Goal: Task Accomplishment & Management: Complete application form

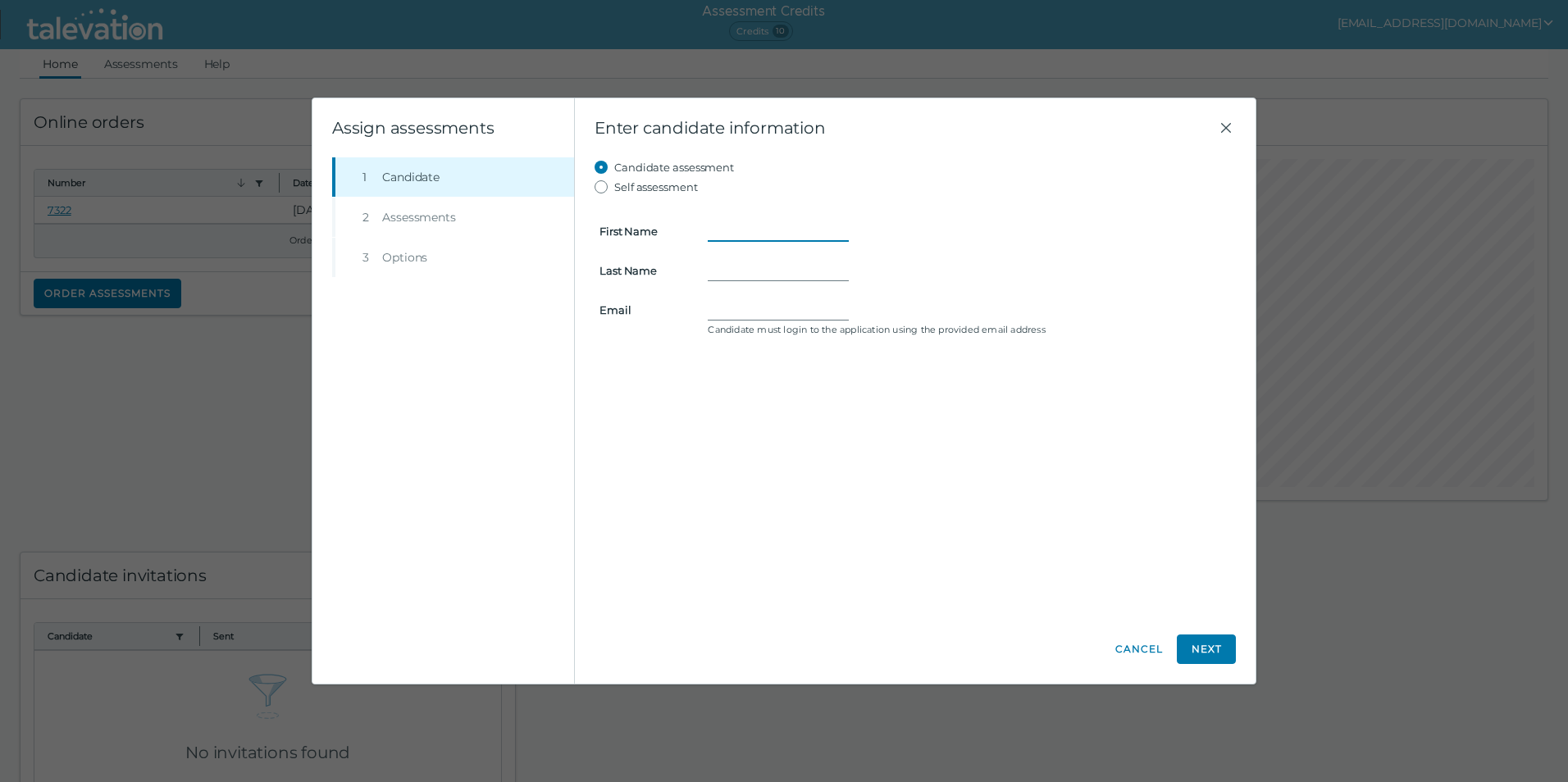
click at [767, 230] on input "First Name" at bounding box center [778, 231] width 141 height 19
click at [1231, 130] on icon "Close" at bounding box center [1226, 128] width 19 height 19
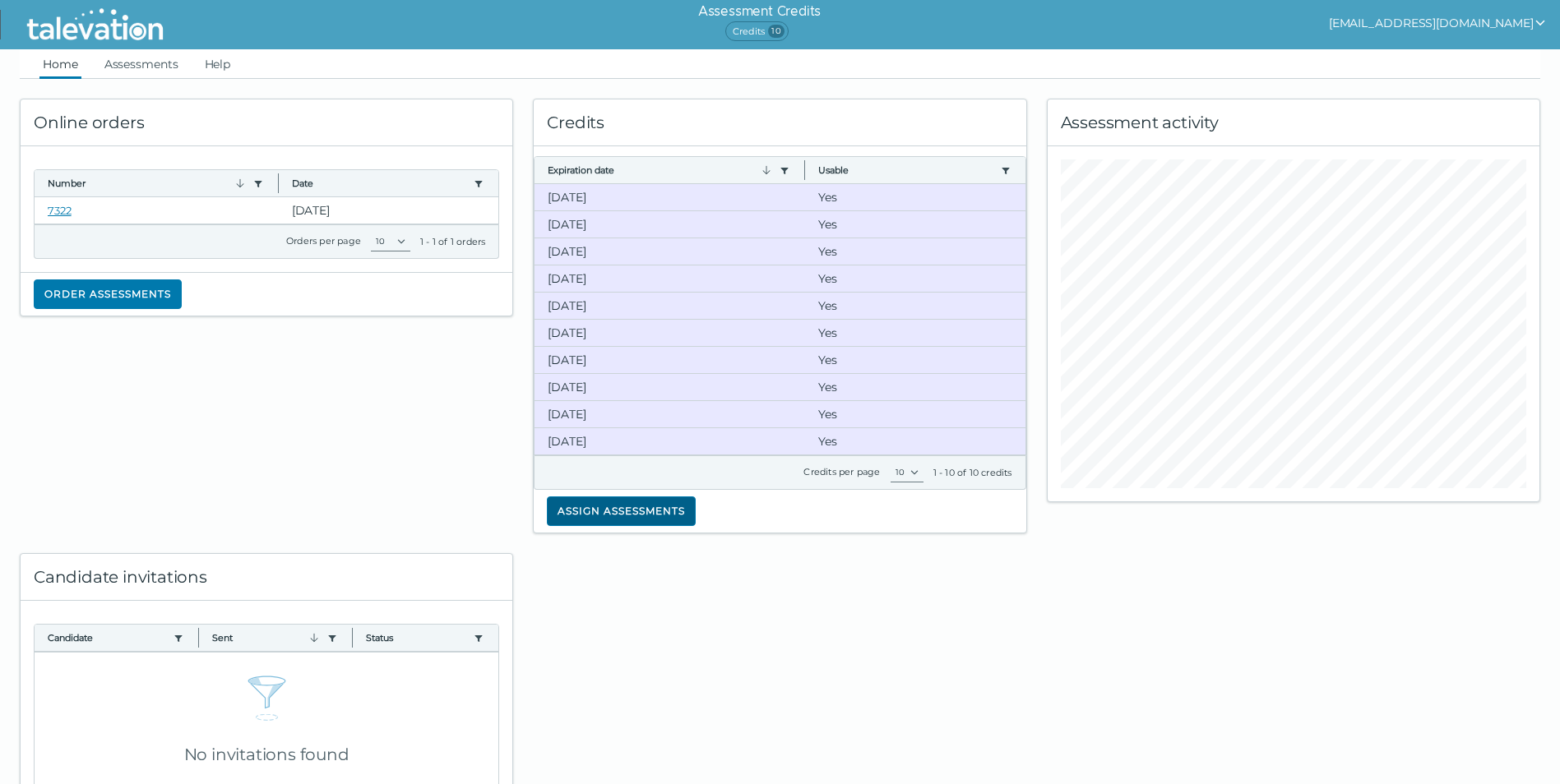
click at [642, 515] on button "Assign assessments" at bounding box center [621, 511] width 149 height 29
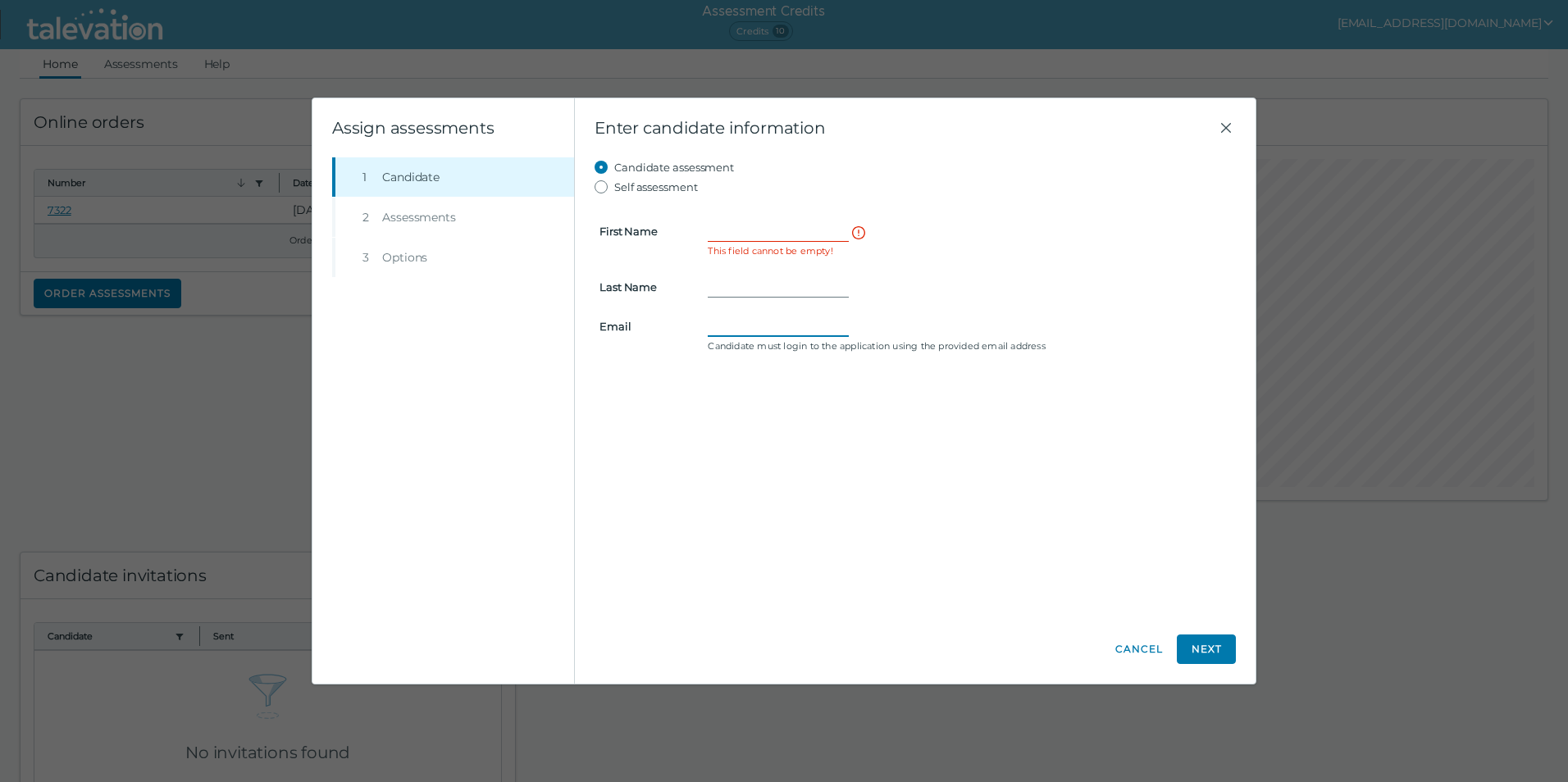
paste input "[EMAIL_ADDRESS][DOMAIN_NAME]"
type input "[EMAIL_ADDRESS][DOMAIN_NAME]"
paste input "[PERSON_NAME]"
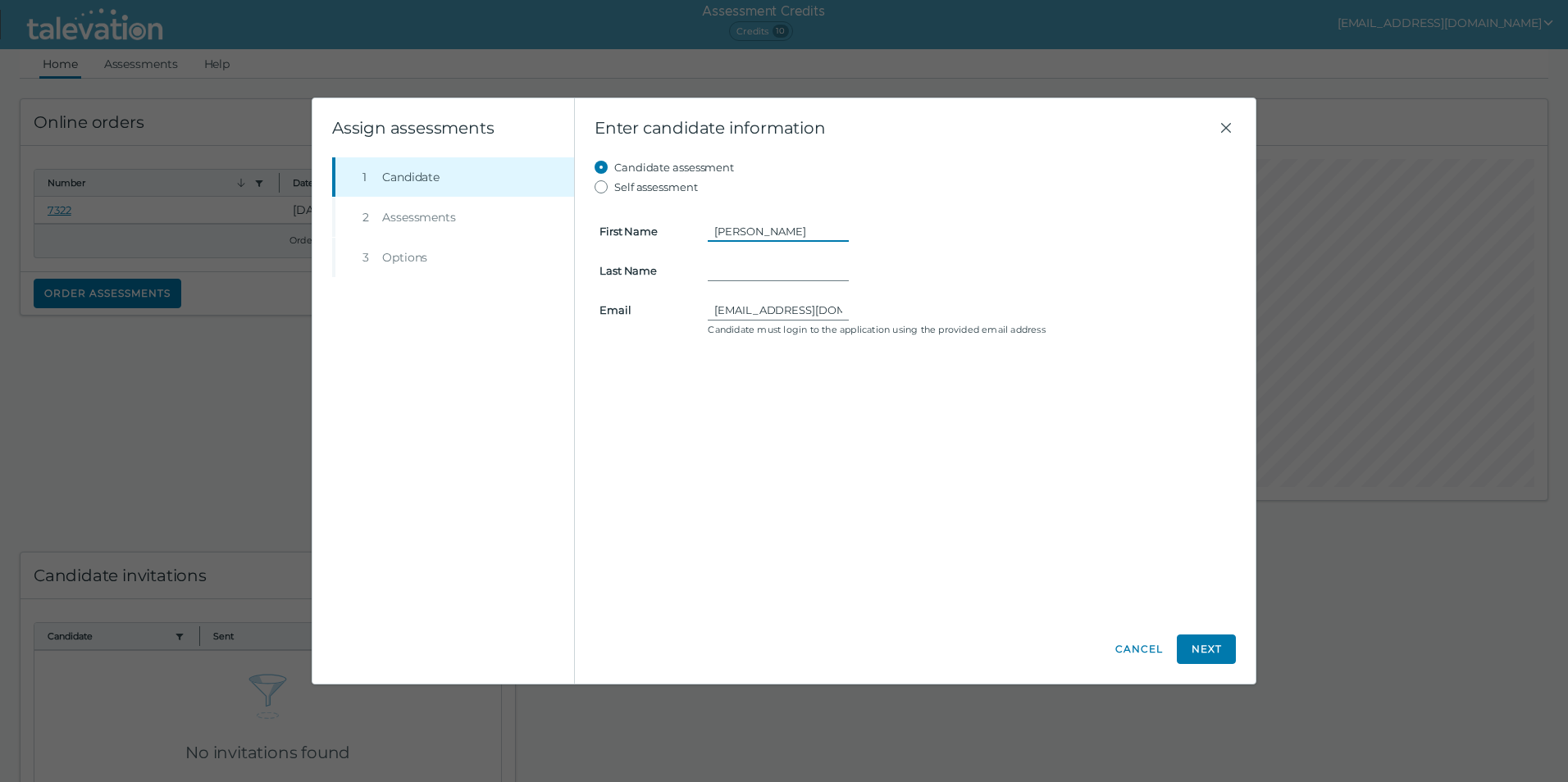
drag, startPoint x: 797, startPoint y: 230, endPoint x: 751, endPoint y: 234, distance: 46.2
click at [751, 234] on input "[PERSON_NAME]" at bounding box center [778, 231] width 141 height 19
type input "[PERSON_NAME]"
drag, startPoint x: 729, startPoint y: 260, endPoint x: 705, endPoint y: 250, distance: 26.0
click at [705, 250] on form "First Name [PERSON_NAME] Last Name Email [EMAIL_ADDRESS][DOMAIN_NAME] Candidate…" at bounding box center [915, 269] width 641 height 144
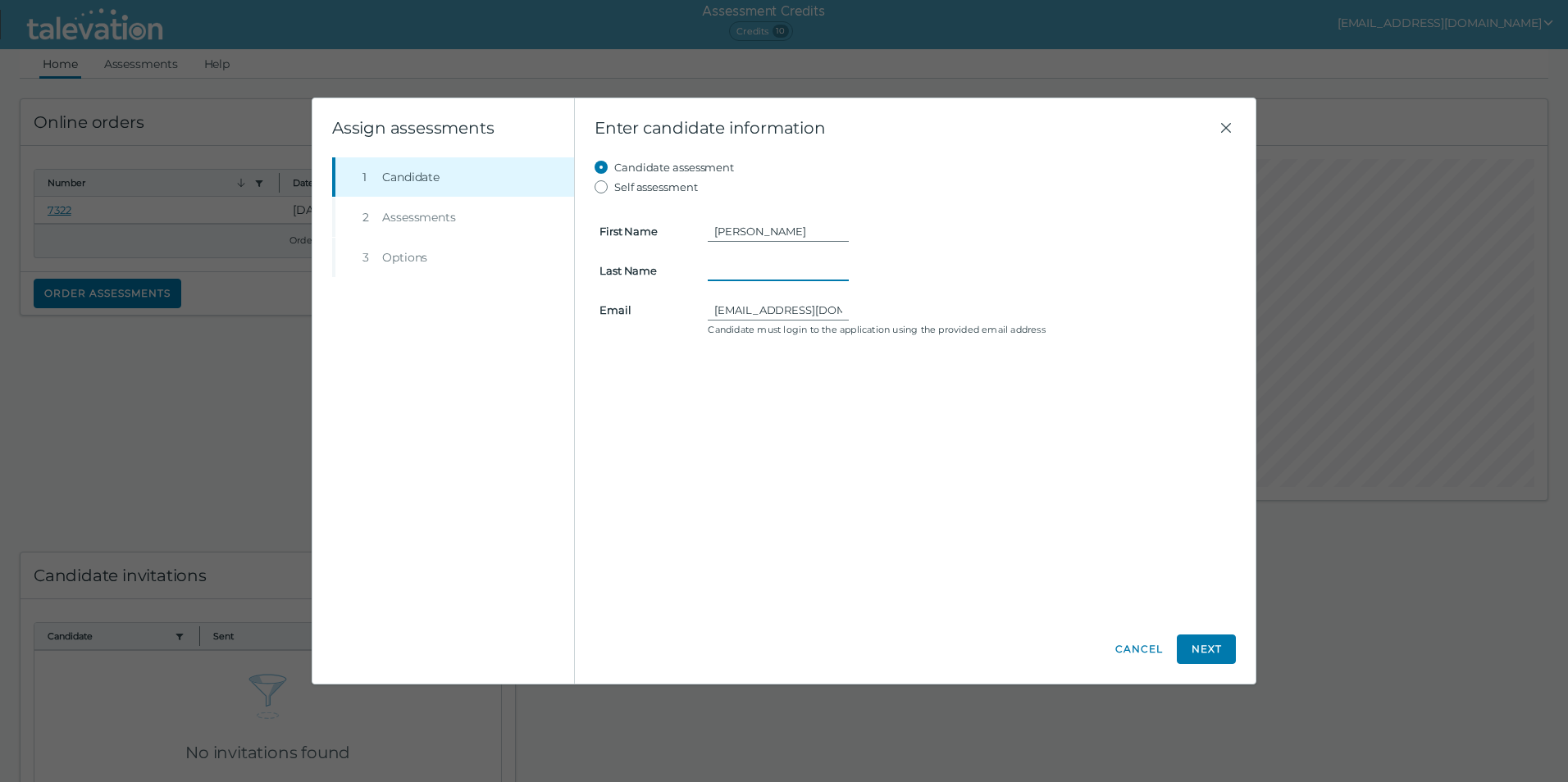
click at [751, 264] on input "Last Name" at bounding box center [778, 270] width 141 height 19
drag, startPoint x: 669, startPoint y: 386, endPoint x: 682, endPoint y: 387, distance: 13.0
click at [669, 386] on div "Candidate assessment Self assessment First Name [PERSON_NAME] Last Name This fi…" at bounding box center [915, 386] width 641 height 458
click at [743, 269] on input "Last Name" at bounding box center [778, 270] width 141 height 19
type input "[PERSON_NAME]"
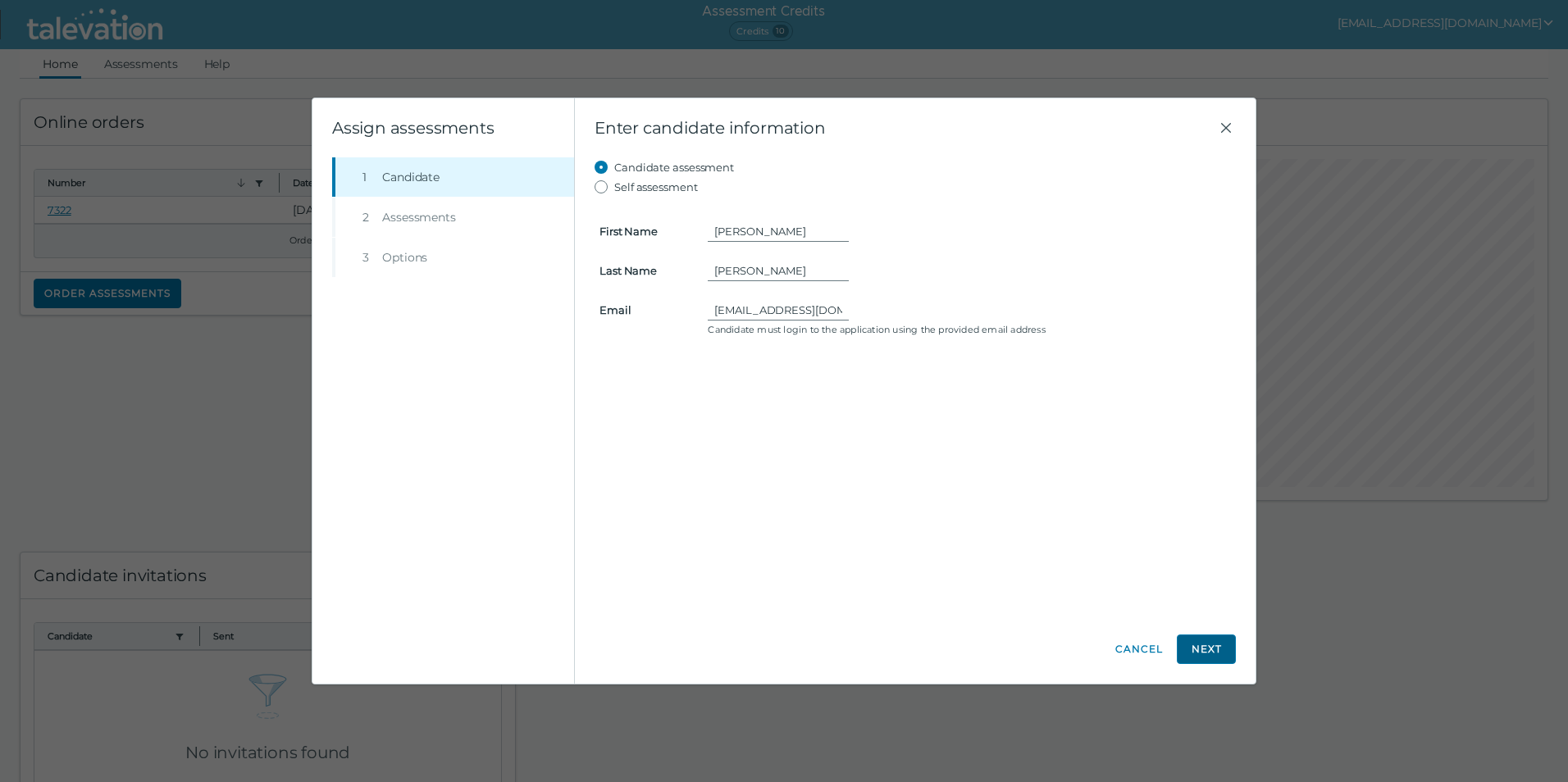
click at [1190, 646] on button "Next" at bounding box center [1207, 648] width 59 height 29
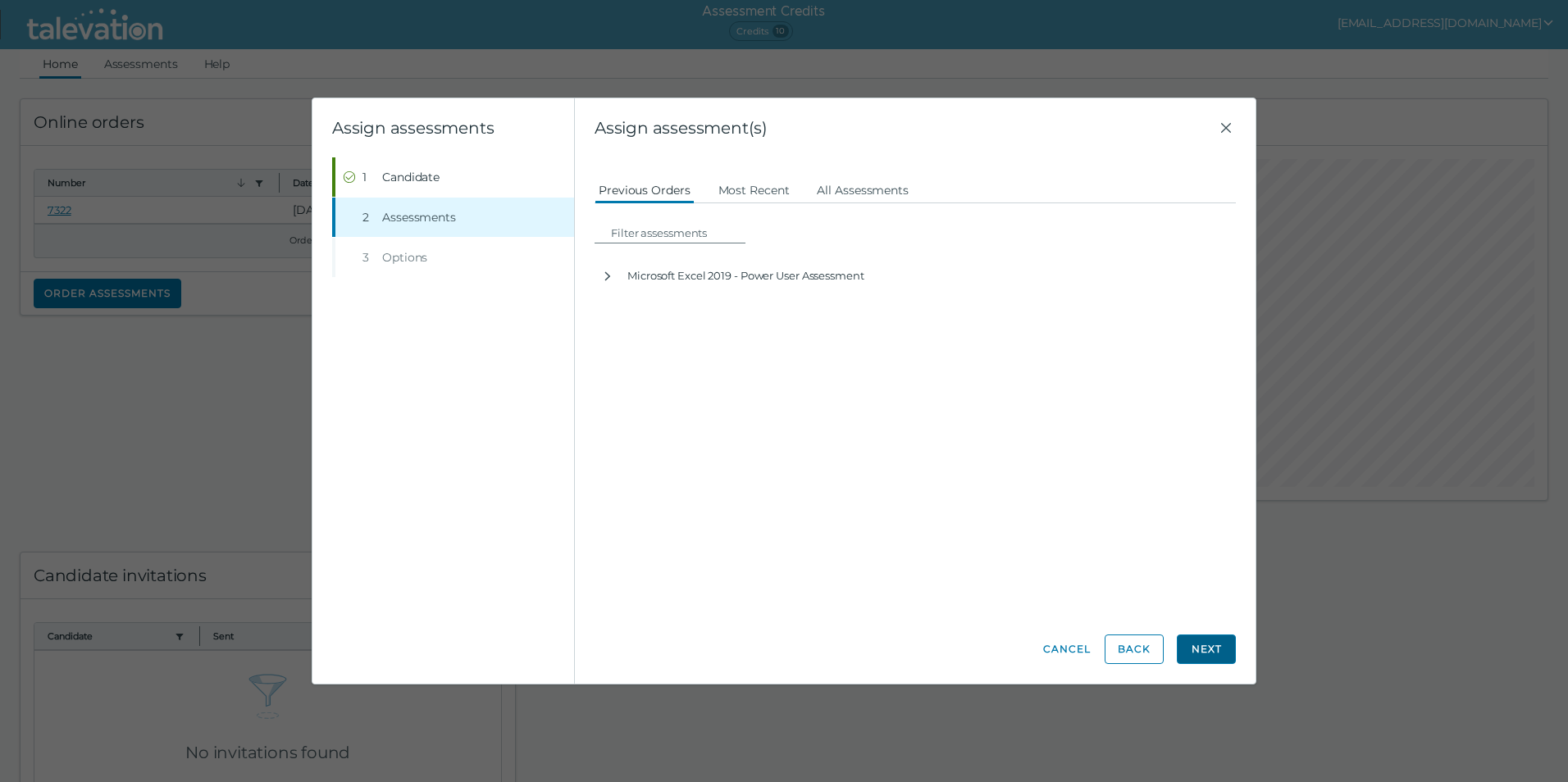
click at [1214, 653] on button "Next" at bounding box center [1207, 648] width 59 height 29
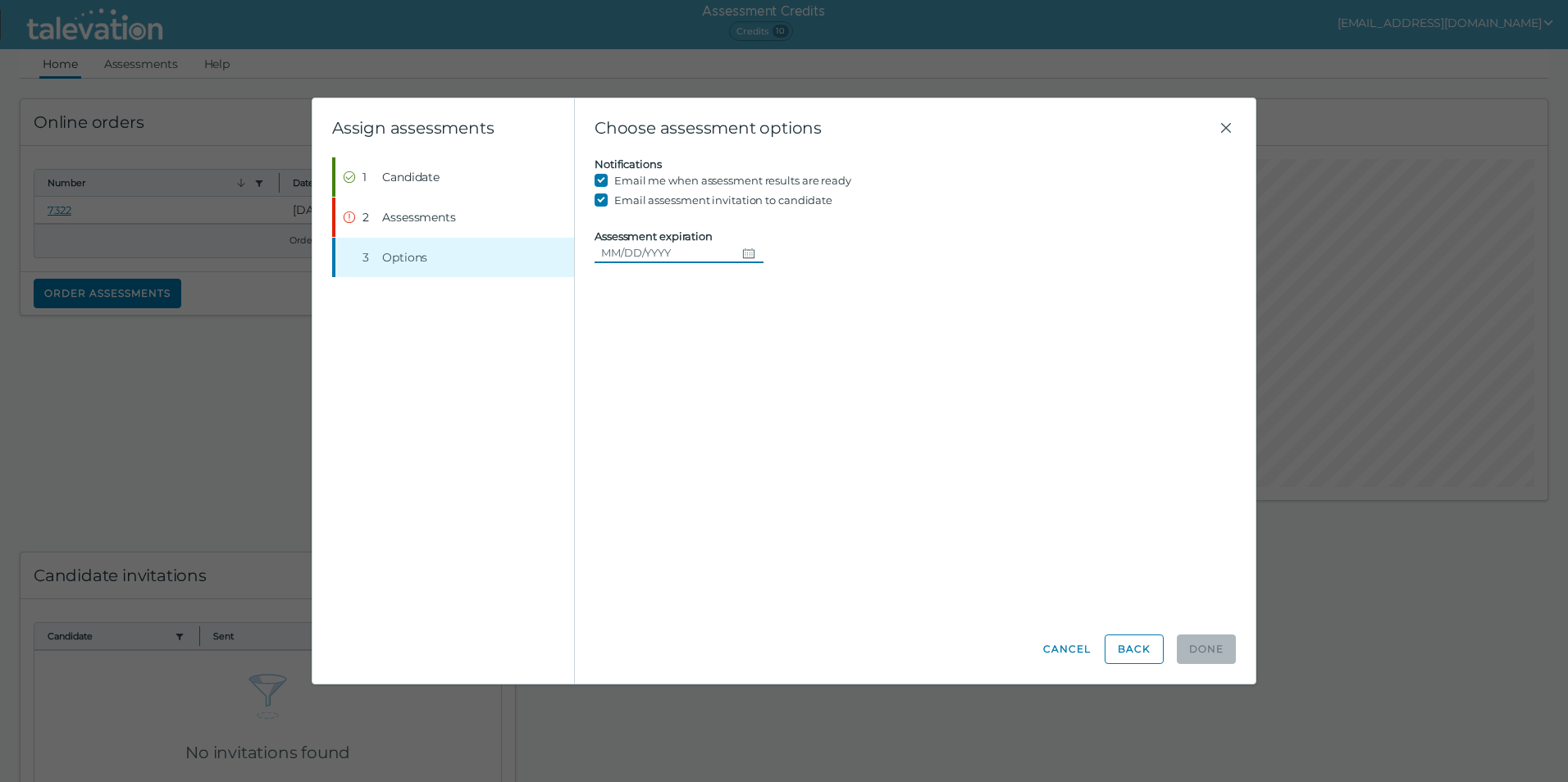
click at [743, 255] on icon "Choose date" at bounding box center [749, 254] width 13 height 13
click at [739, 454] on button "21" at bounding box center [741, 452] width 29 height 29
click at [743, 249] on icon "Change date, 08/21/2025" at bounding box center [749, 254] width 13 height 13
click at [655, 456] on clr-day "18" at bounding box center [652, 453] width 29 height 15
click at [676, 452] on button "19" at bounding box center [682, 452] width 29 height 29
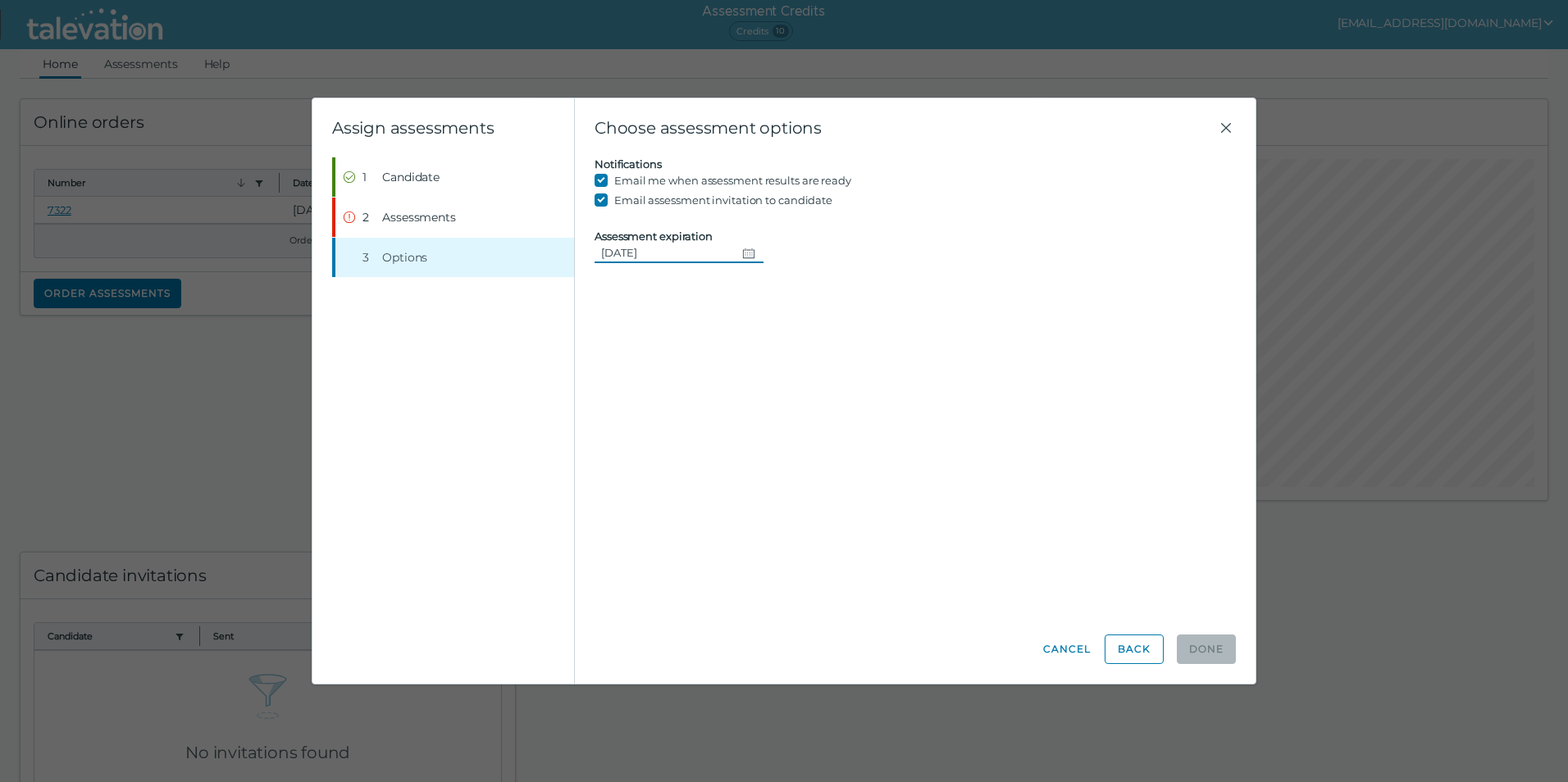
click at [766, 451] on div "Candidate assessment Self assessment First Name [PERSON_NAME] Last Name [PERSON…" at bounding box center [915, 386] width 641 height 458
click at [745, 251] on icon "Change date, 08/19/2025" at bounding box center [749, 254] width 13 height 13
click at [692, 451] on button "19" at bounding box center [682, 452] width 29 height 29
click at [657, 297] on div "Candidate assessment Self assessment First Name [PERSON_NAME] Last Name [PERSON…" at bounding box center [915, 386] width 641 height 458
drag, startPoint x: 678, startPoint y: 251, endPoint x: 522, endPoint y: 254, distance: 156.0
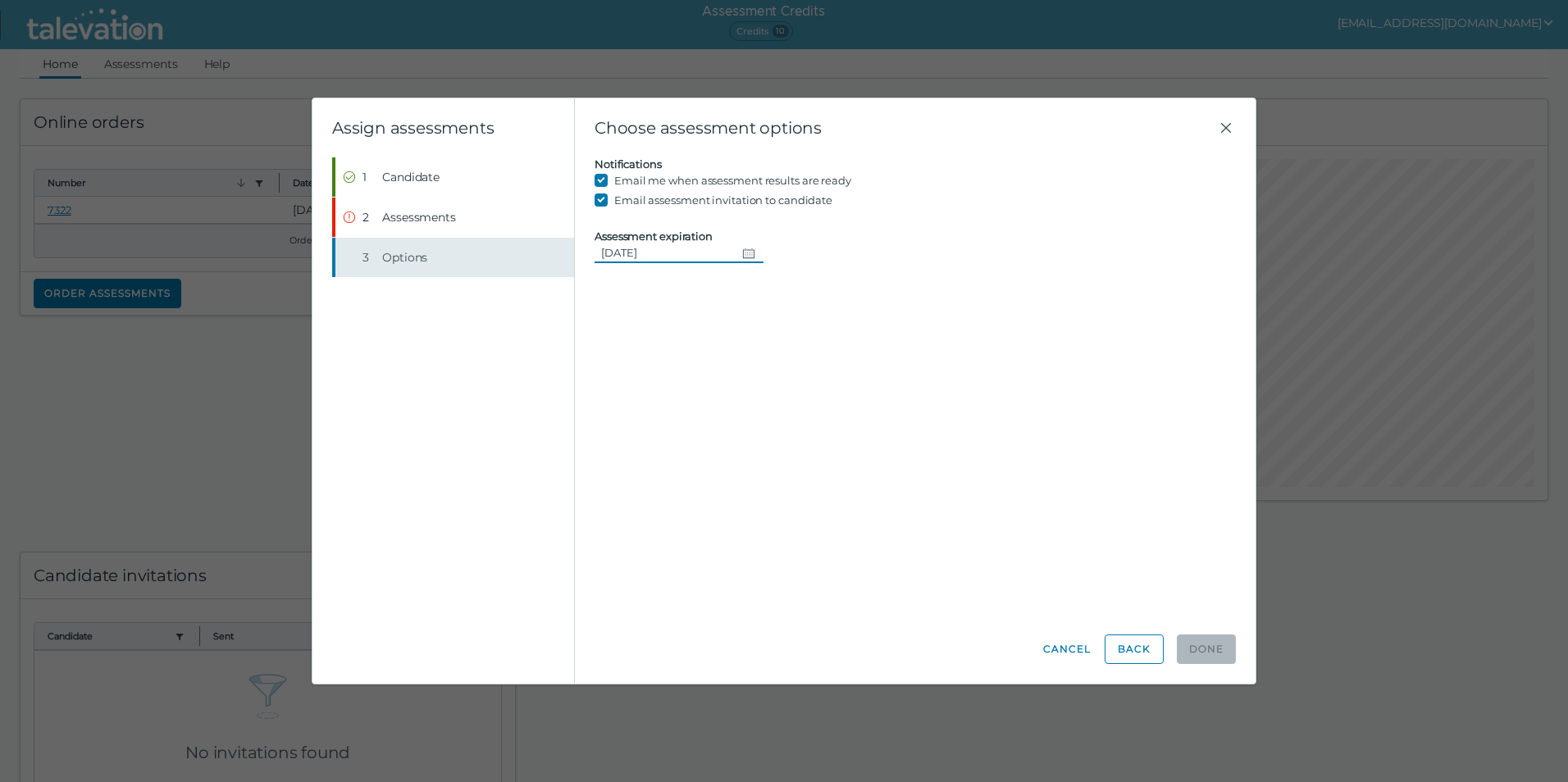
click at [522, 254] on div "Assign assessments Step 1 Candidate Step 2 Assessments Step 3 Options Choose as…" at bounding box center [784, 391] width 943 height 585
click at [1116, 659] on button "Back" at bounding box center [1134, 648] width 59 height 29
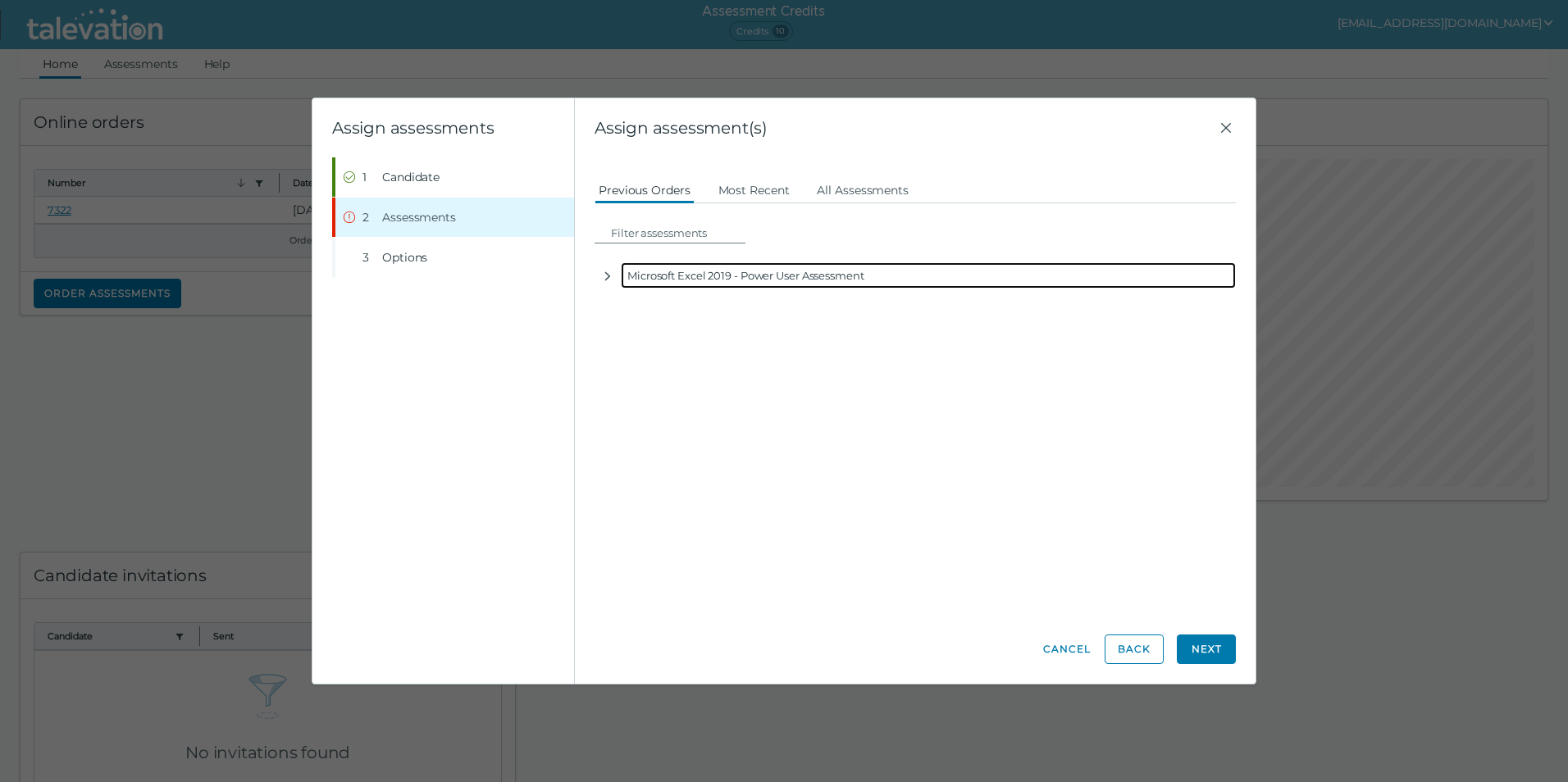
click at [752, 282] on div "Microsoft Excel 2019 - Power User Assessment" at bounding box center [929, 275] width 615 height 26
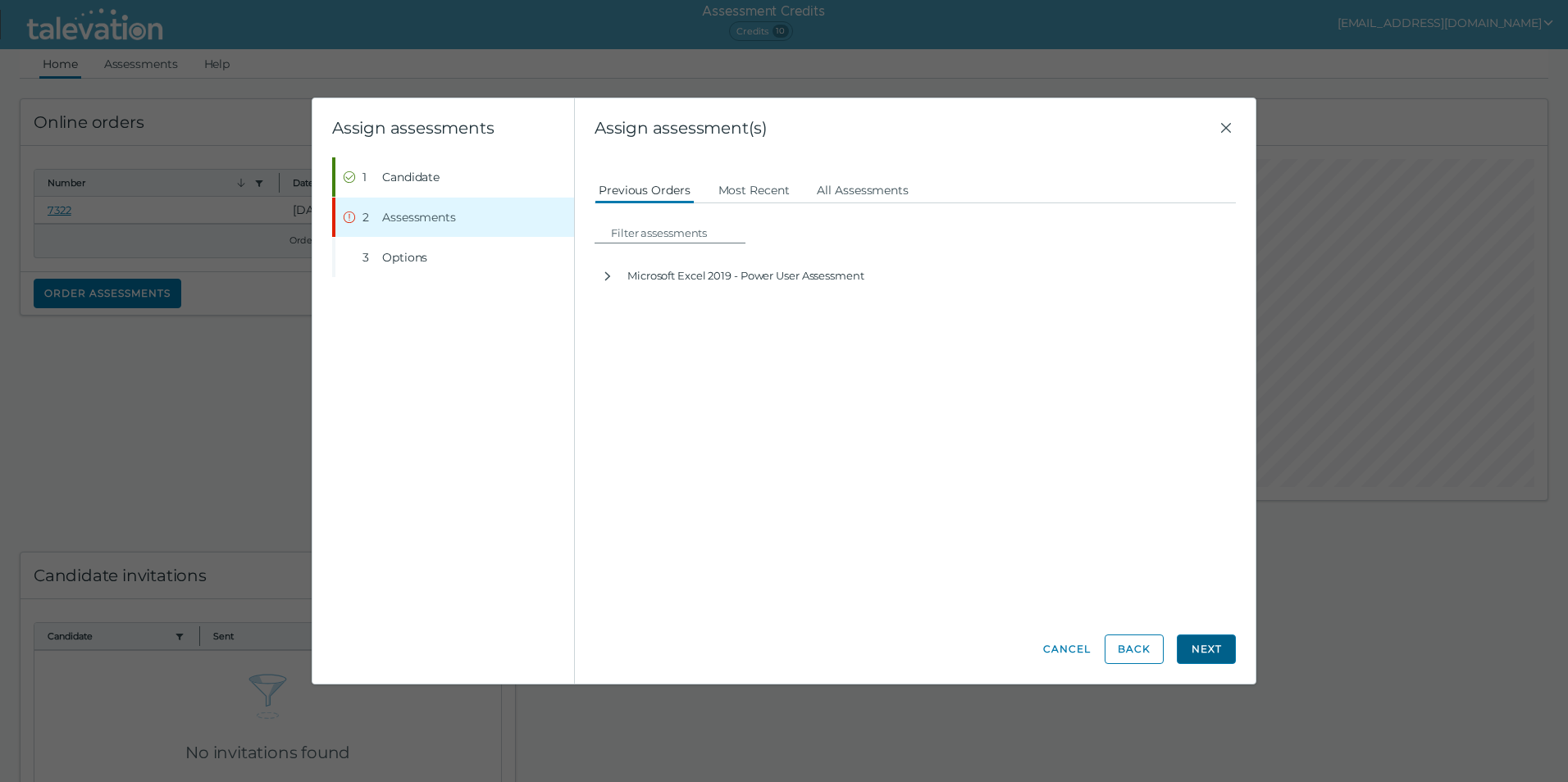
click at [1202, 653] on button "Next" at bounding box center [1207, 648] width 59 height 29
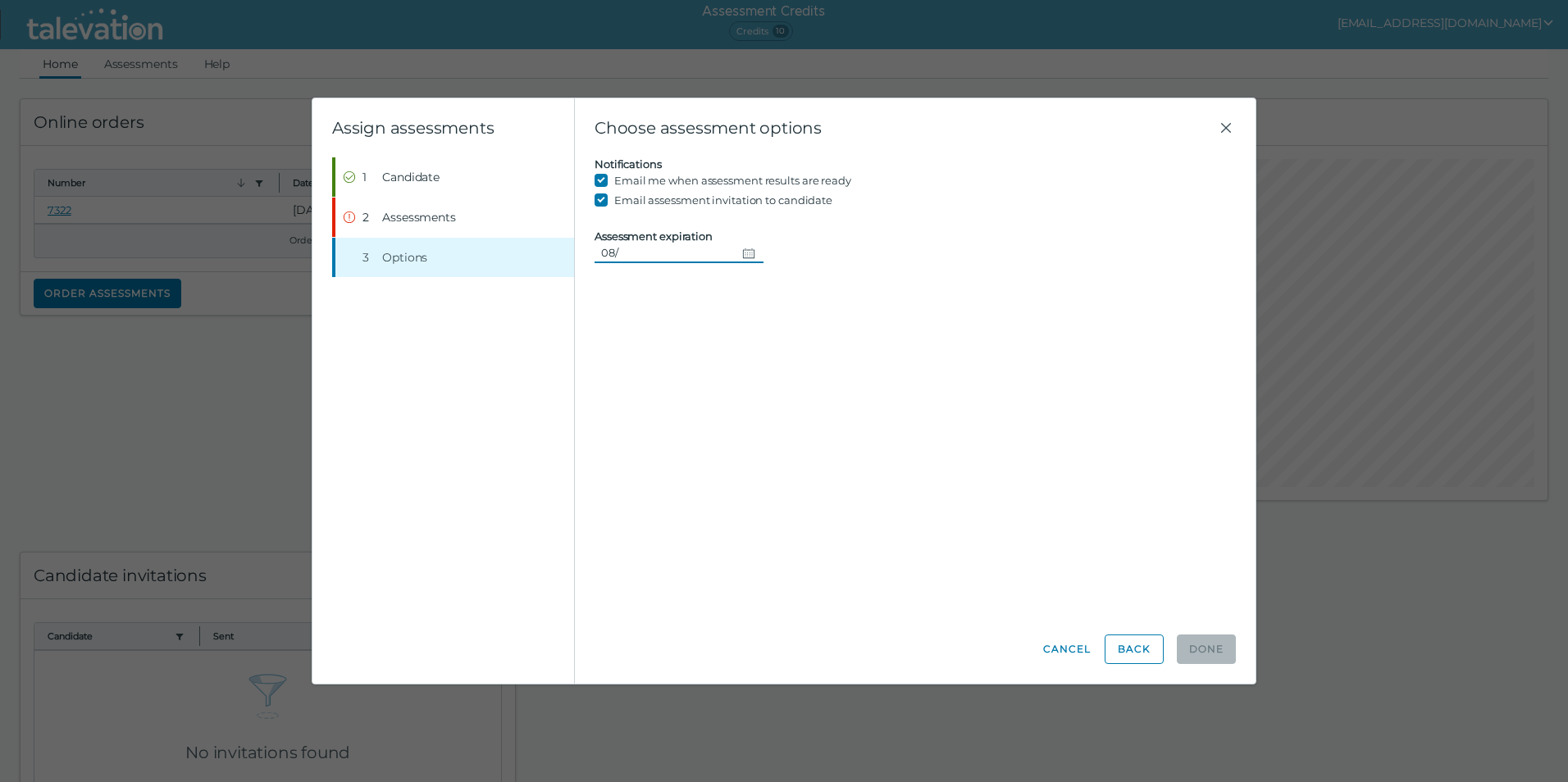
click at [638, 255] on input "08/" at bounding box center [666, 252] width 141 height 19
type input "[DATE]"
click at [683, 365] on div "Candidate assessment Self assessment First Name [PERSON_NAME] Last Name [PERSON…" at bounding box center [915, 386] width 641 height 458
click at [810, 454] on div "Candidate assessment Self assessment First Name [PERSON_NAME] Last Name [PERSON…" at bounding box center [915, 386] width 641 height 458
click at [1143, 653] on button "Back" at bounding box center [1134, 648] width 59 height 29
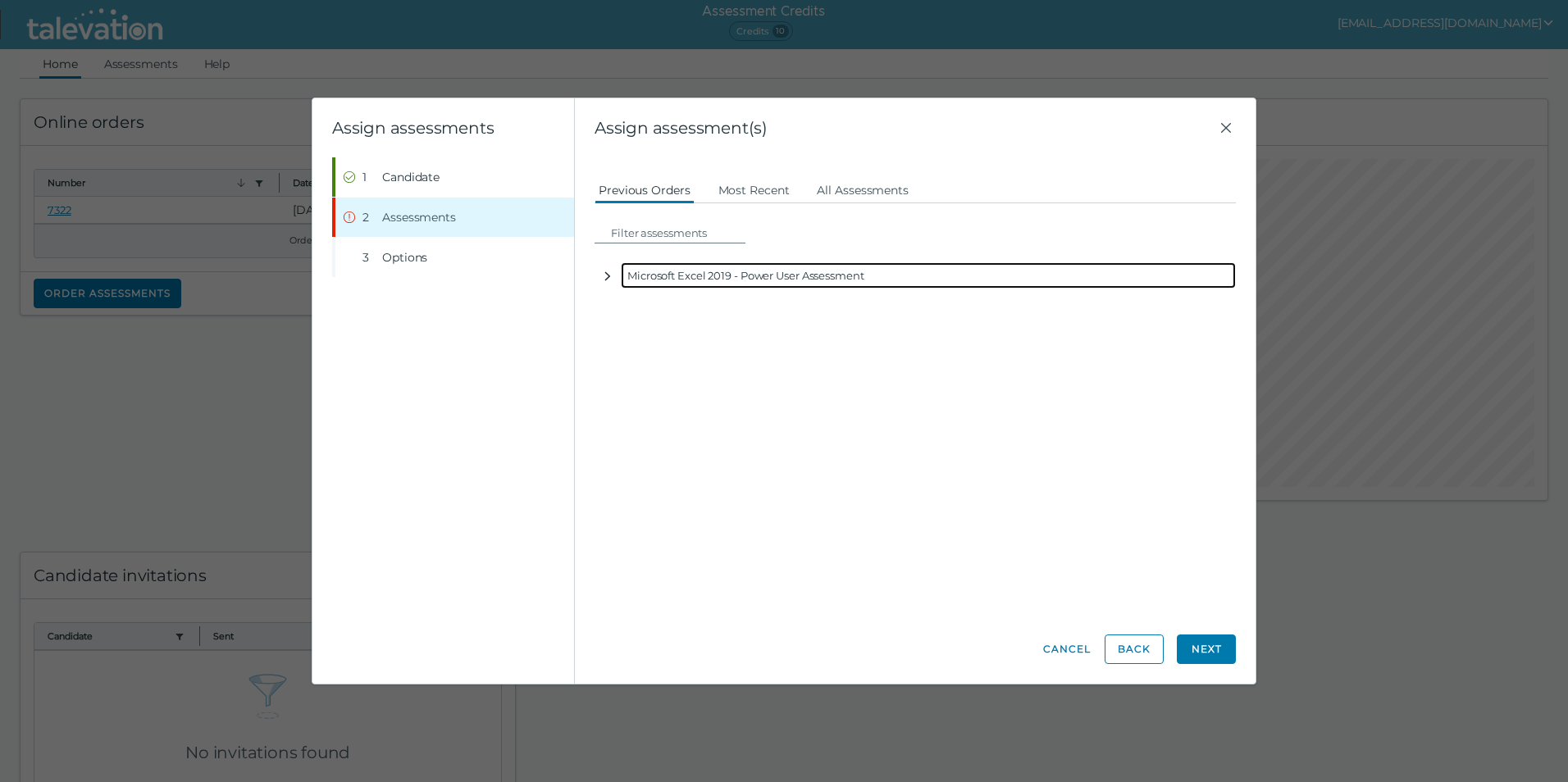
click at [608, 277] on icon "button" at bounding box center [608, 276] width 13 height 13
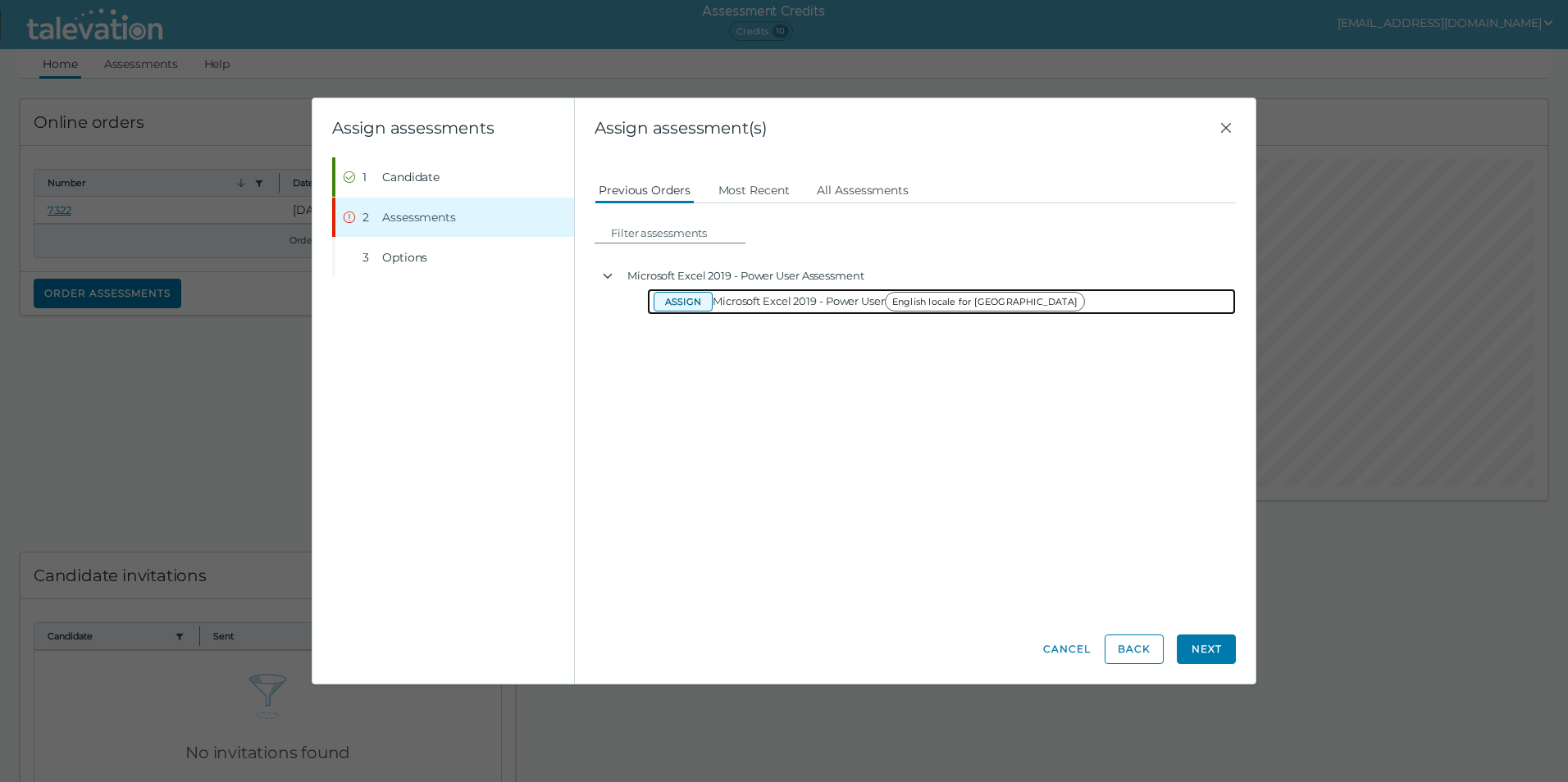
click at [689, 307] on button "Assign" at bounding box center [683, 301] width 59 height 19
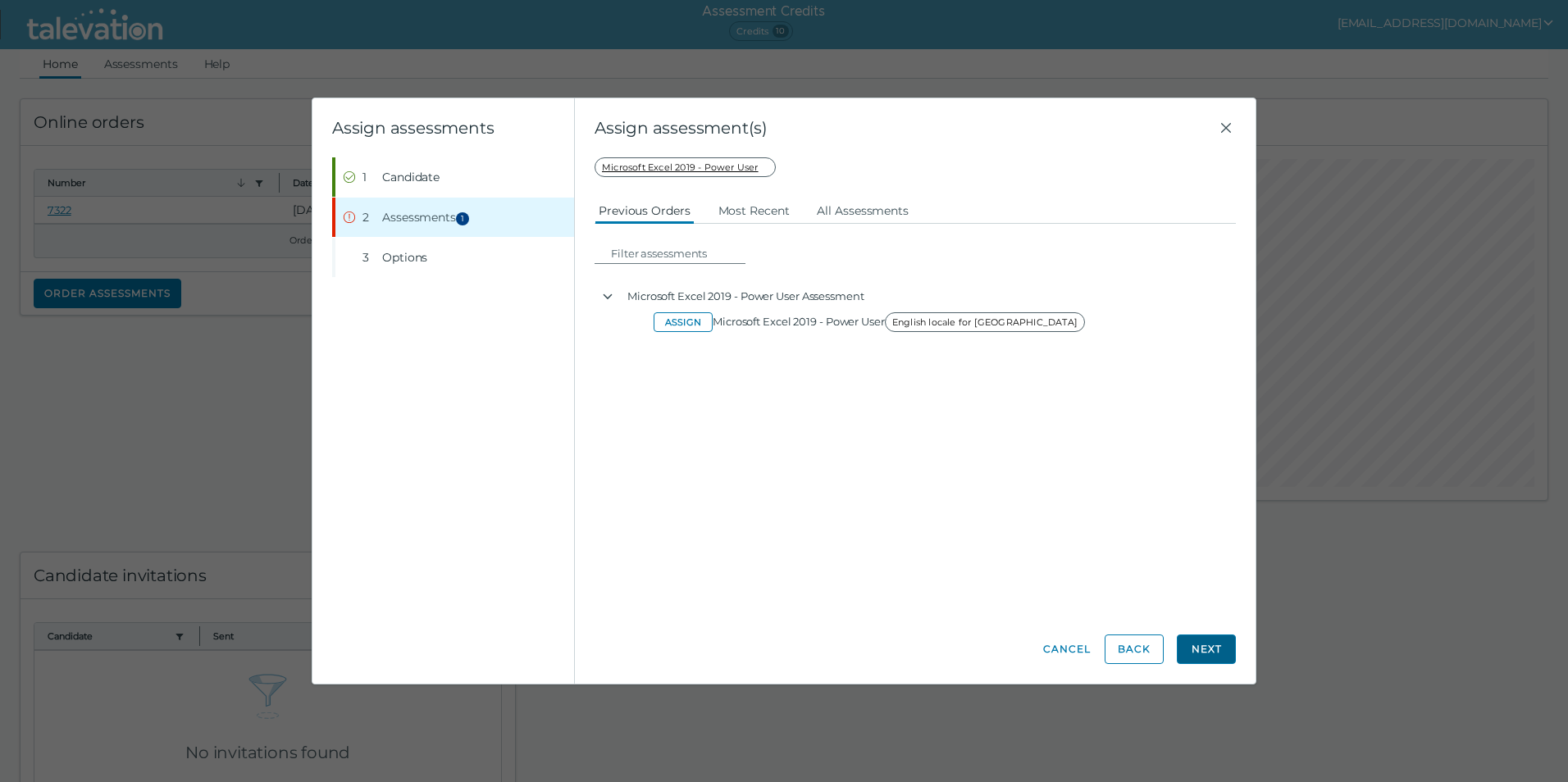
click at [1207, 653] on button "Next" at bounding box center [1207, 648] width 59 height 29
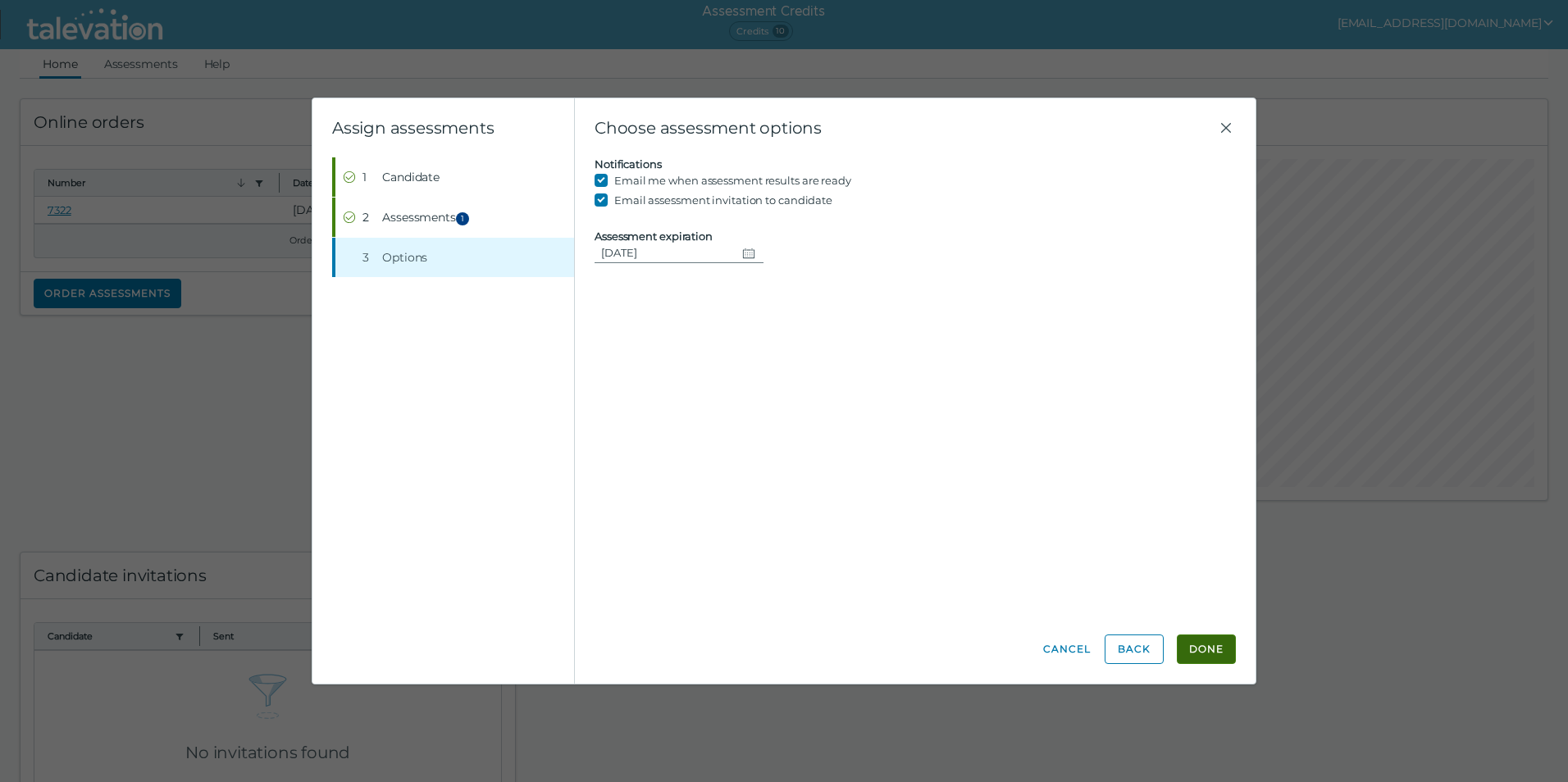
click at [1207, 643] on button "Done" at bounding box center [1207, 648] width 59 height 29
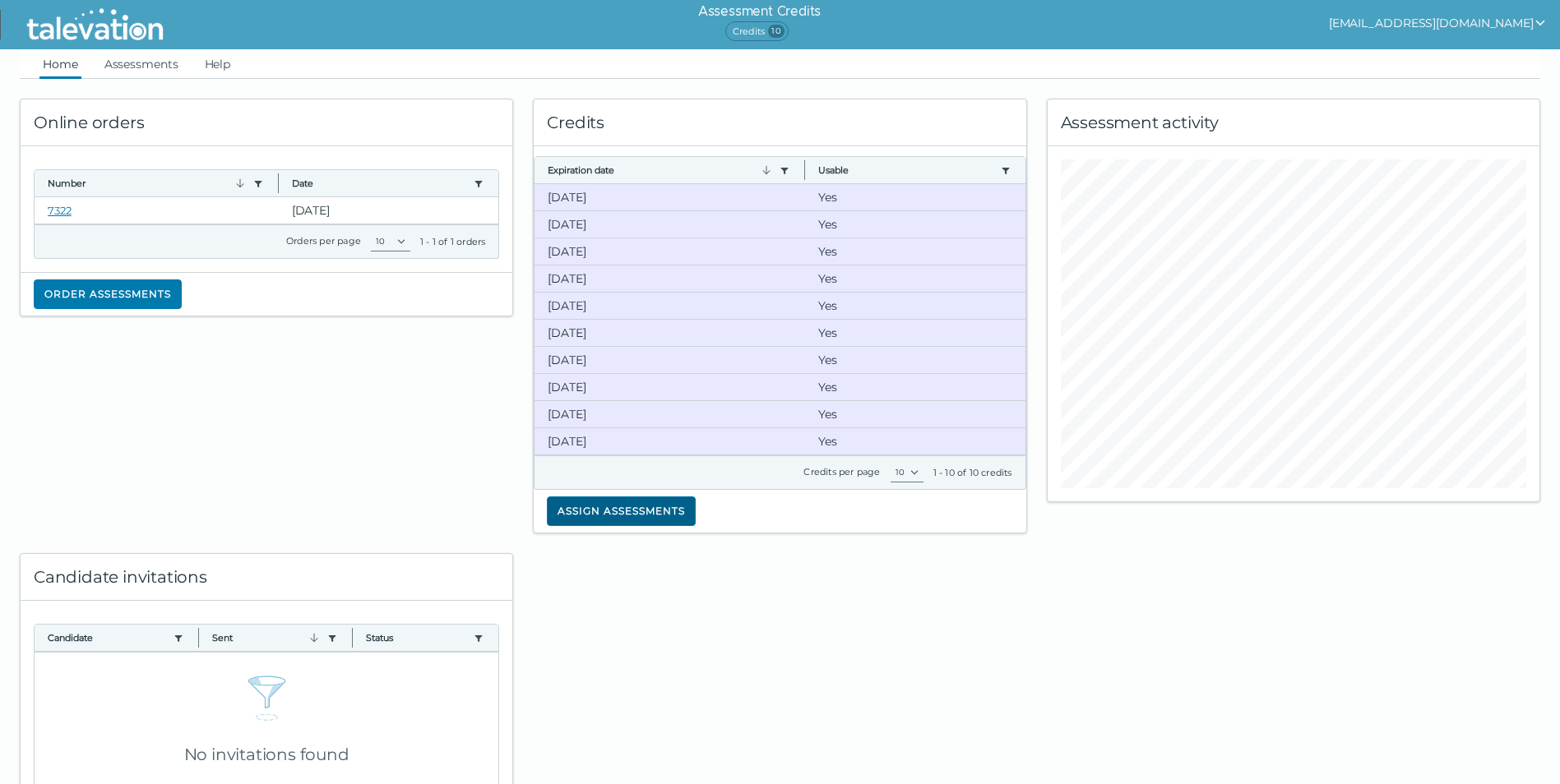
click at [670, 509] on button "Assign assessments" at bounding box center [621, 511] width 149 height 29
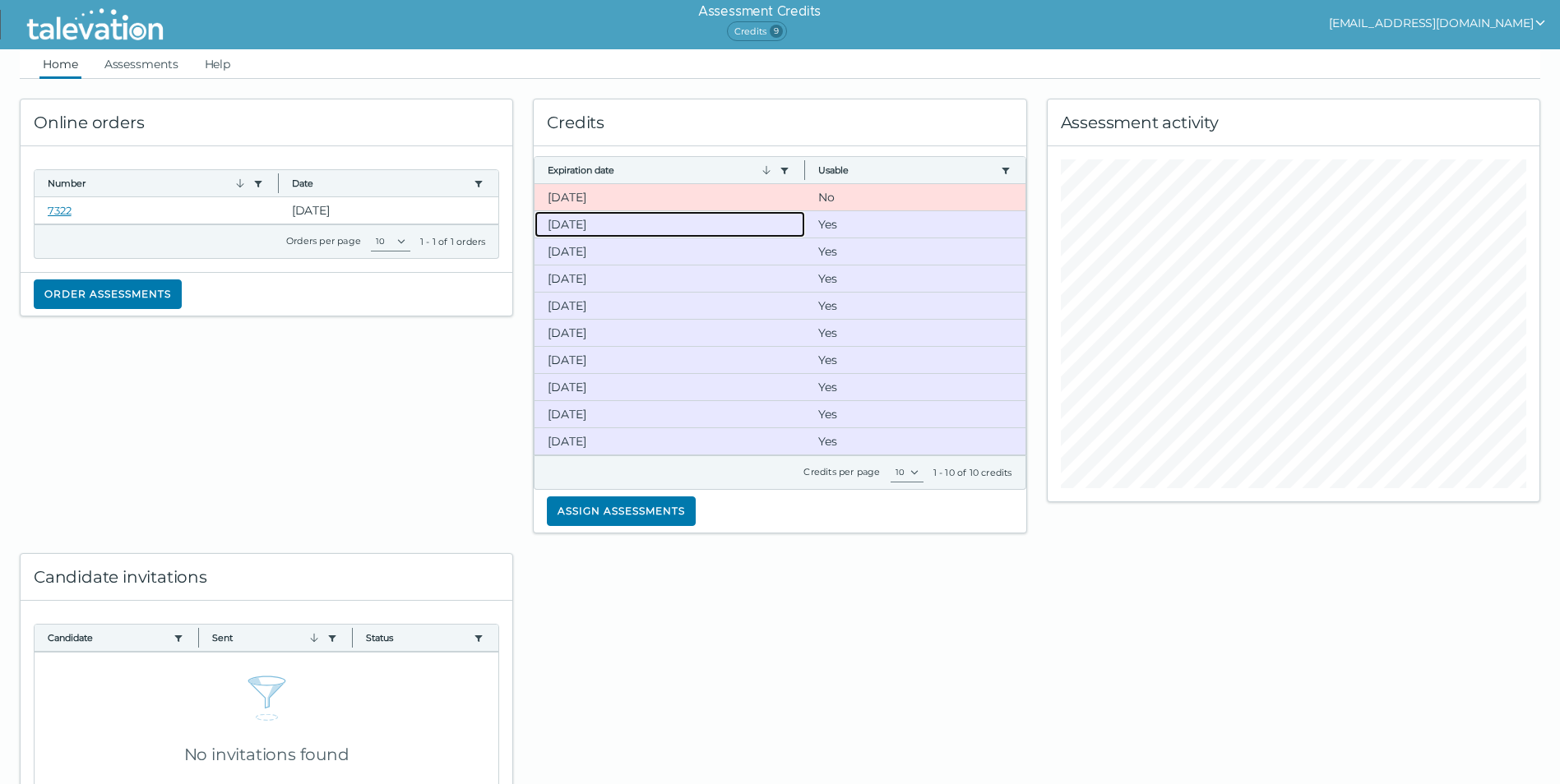
click at [622, 227] on clr-dg-cell "[DATE]" at bounding box center [669, 224] width 270 height 26
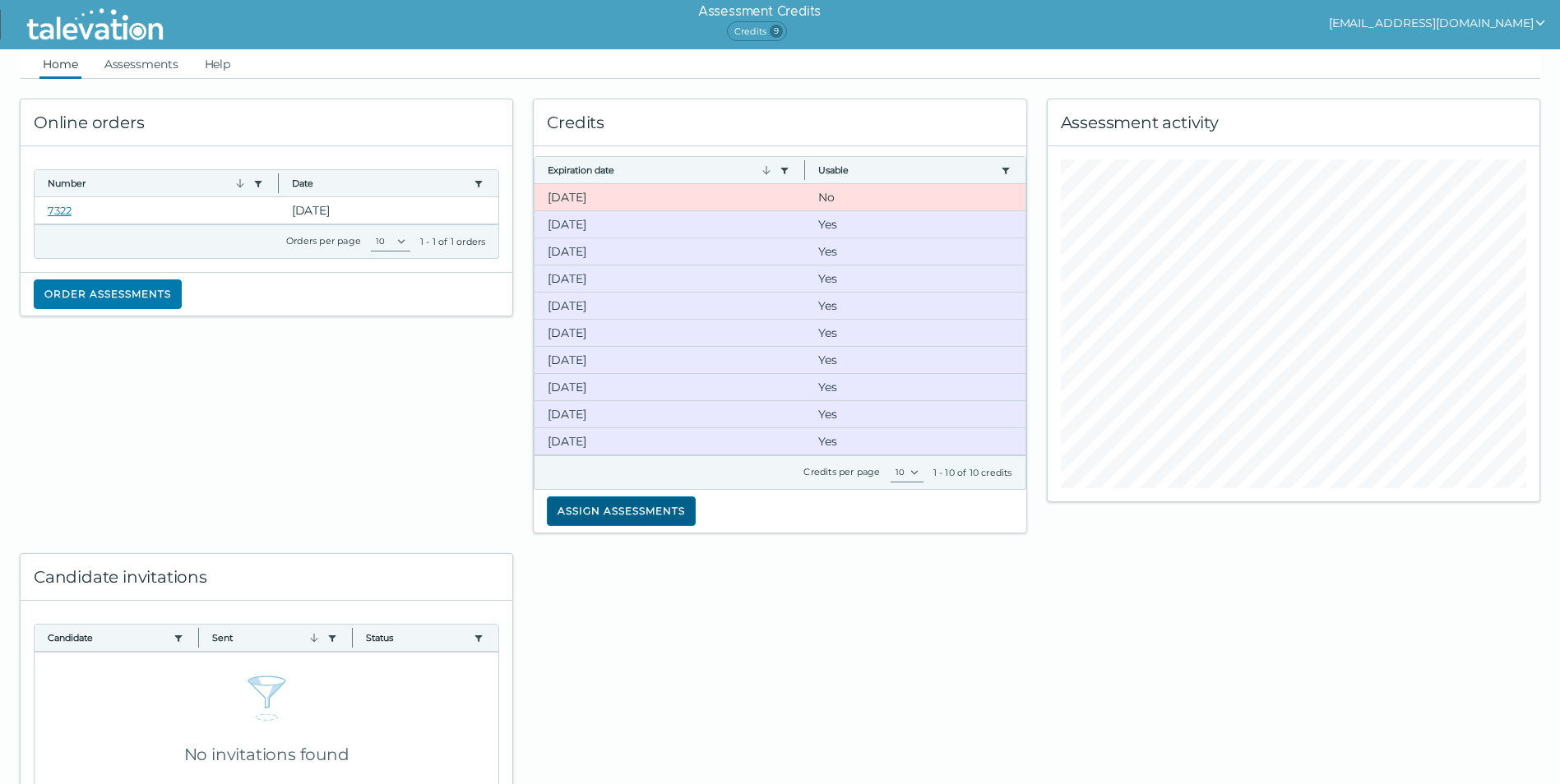
click at [611, 509] on button "Assign assessments" at bounding box center [621, 511] width 149 height 29
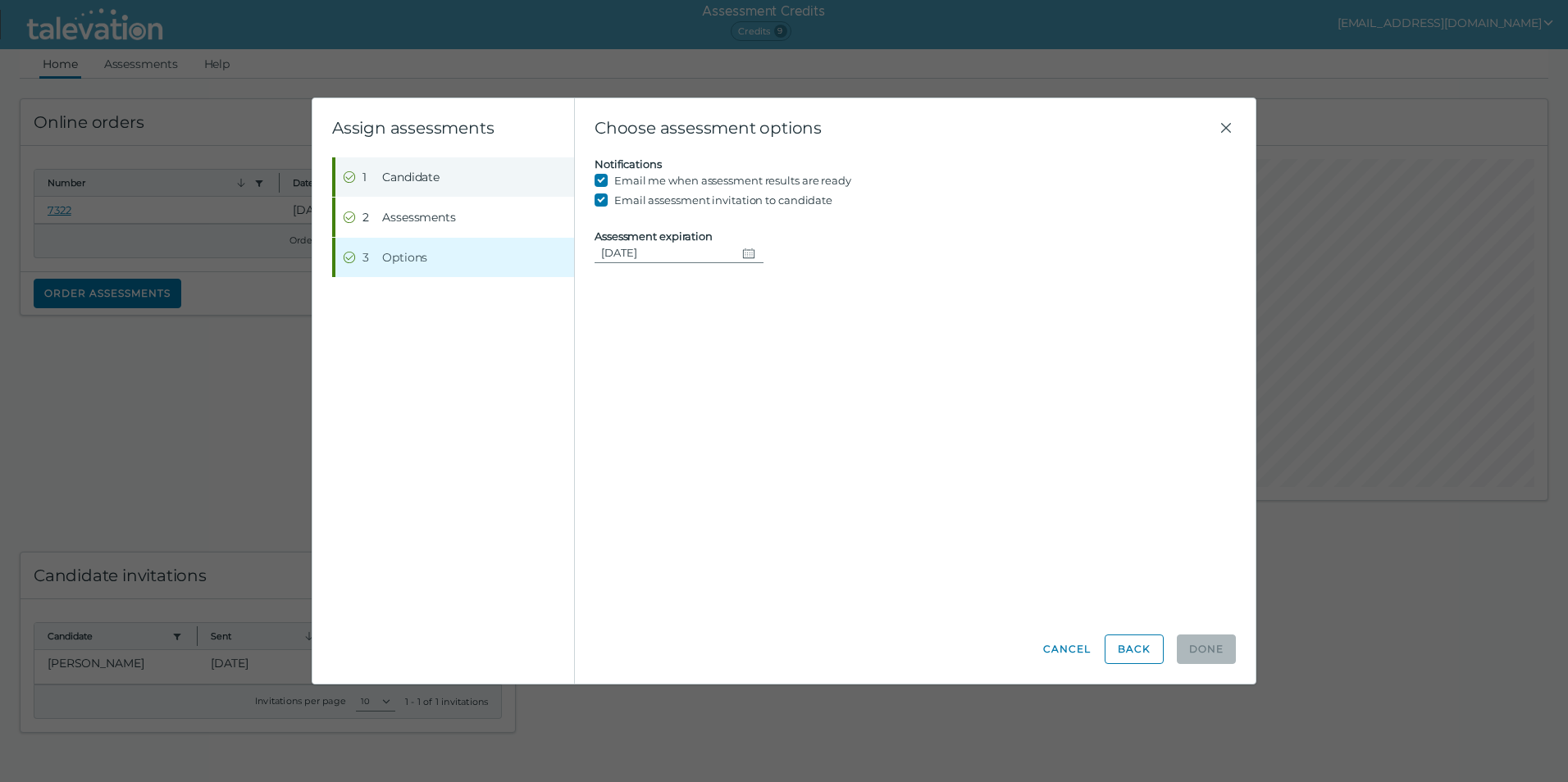
click at [444, 179] on button "Step 1 Candidate" at bounding box center [455, 176] width 239 height 39
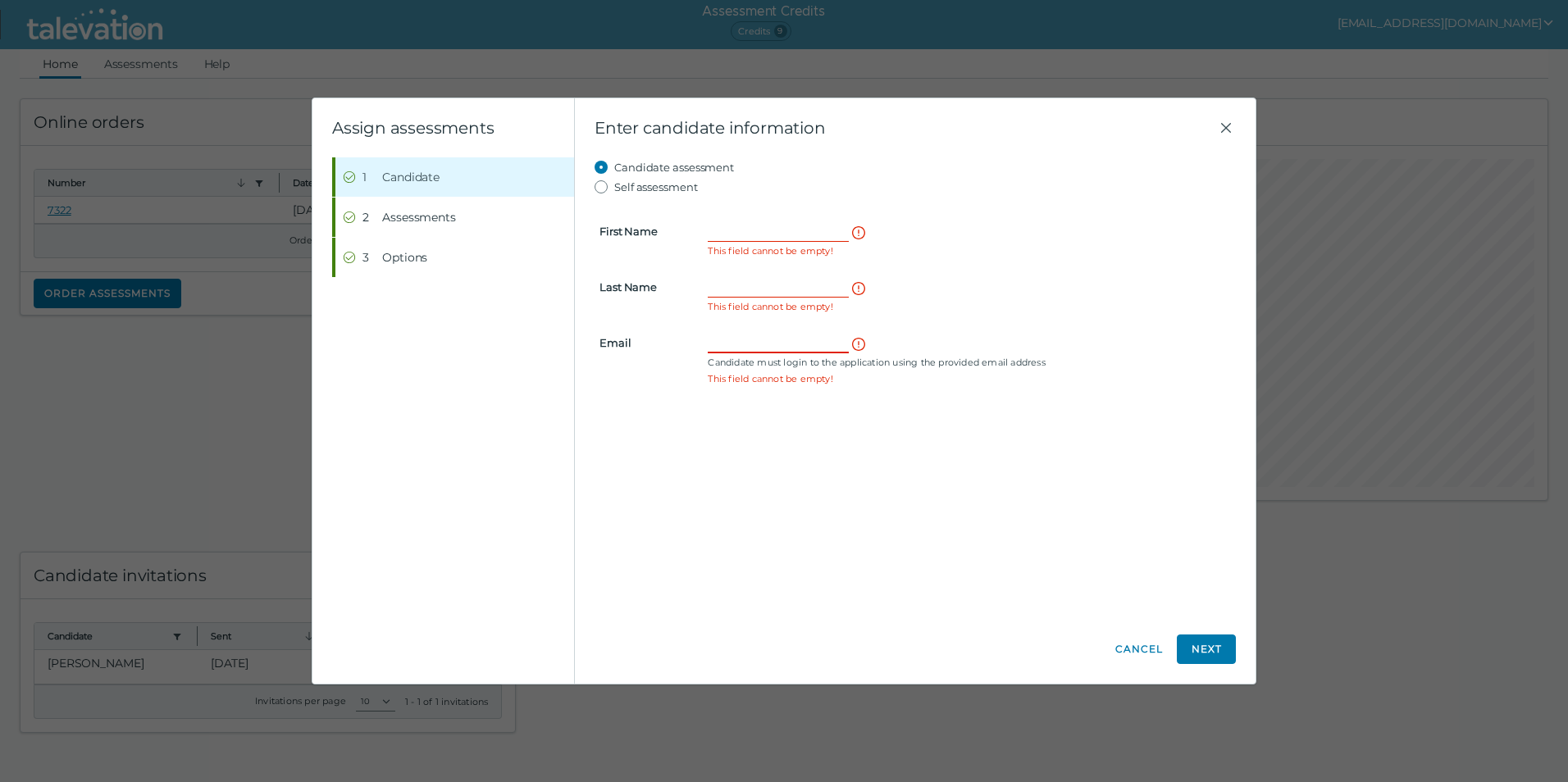
paste input "[PERSON_NAME]"
type input "[PERSON_NAME]"
click at [750, 232] on input "First Name" at bounding box center [778, 231] width 141 height 19
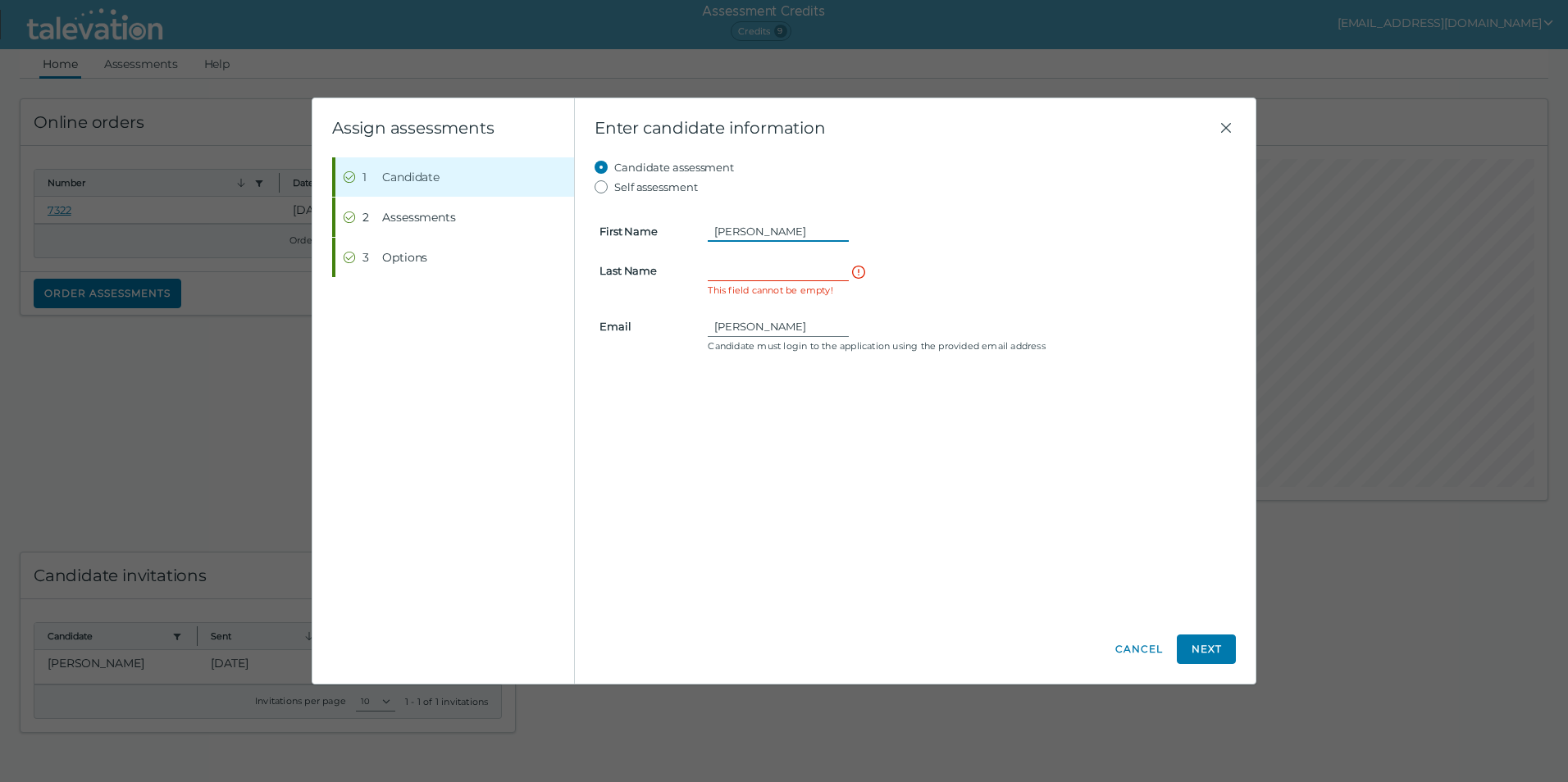
type input "[PERSON_NAME]"
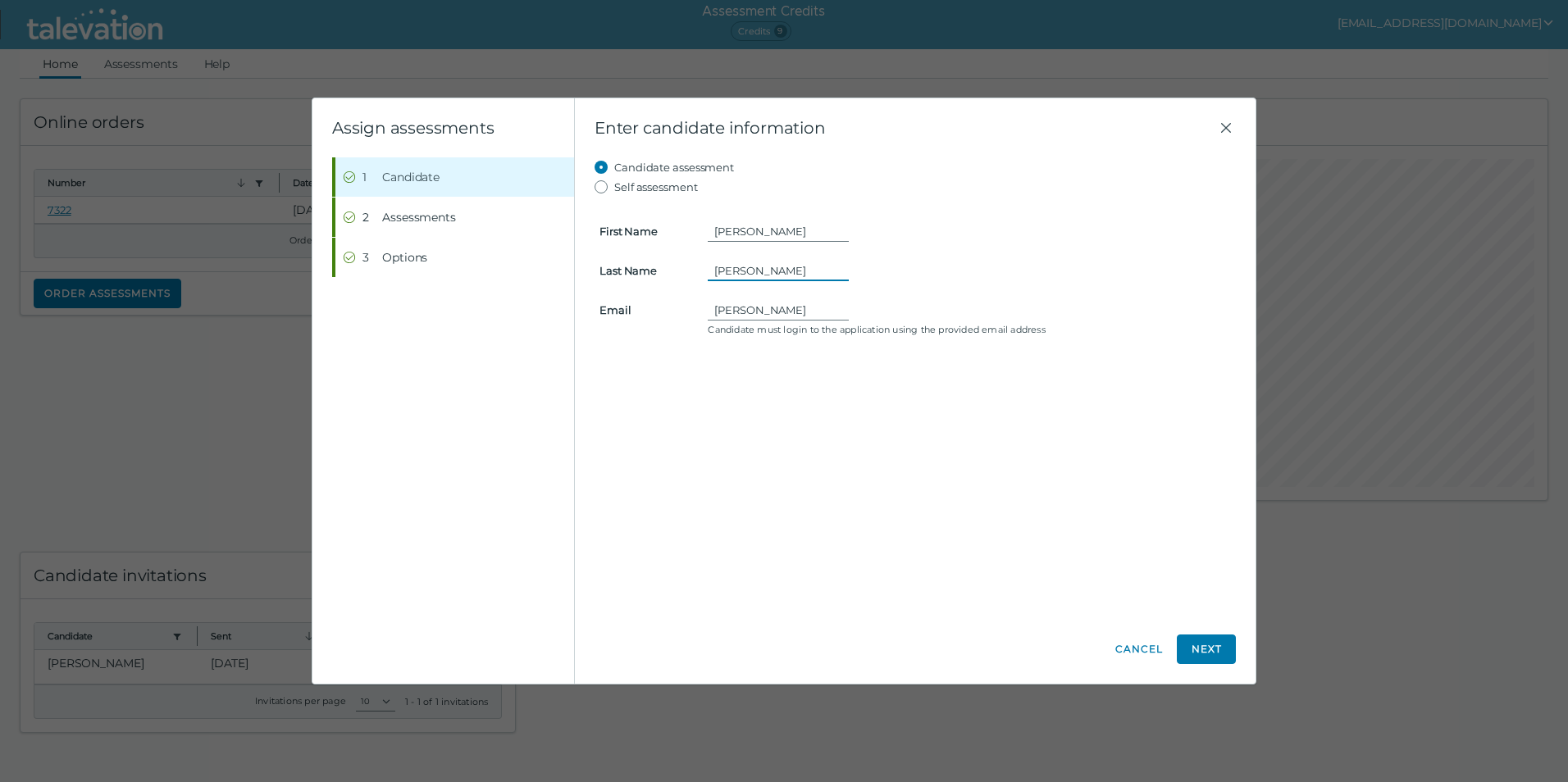
type input "[PERSON_NAME]"
drag, startPoint x: 786, startPoint y: 306, endPoint x: 668, endPoint y: 310, distance: 118.1
click at [668, 310] on clr-input-container "Email [PERSON_NAME] Candidate must login to the application using the provided …" at bounding box center [915, 318] width 651 height 36
paste input "[EMAIL_ADDRESS][DOMAIN_NAME]"
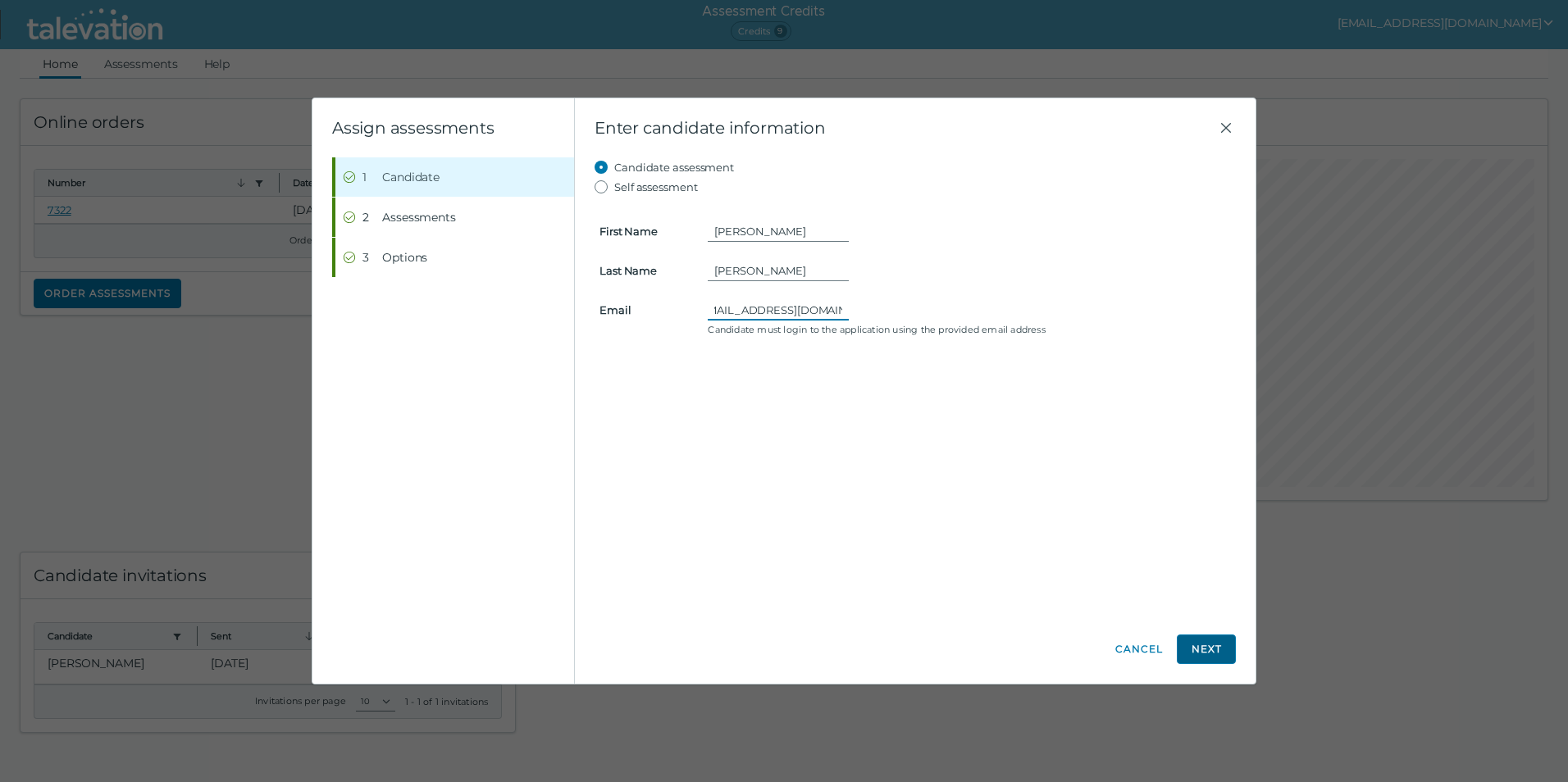
type input "[EMAIL_ADDRESS][DOMAIN_NAME]"
click at [1199, 654] on button "Next" at bounding box center [1207, 648] width 59 height 29
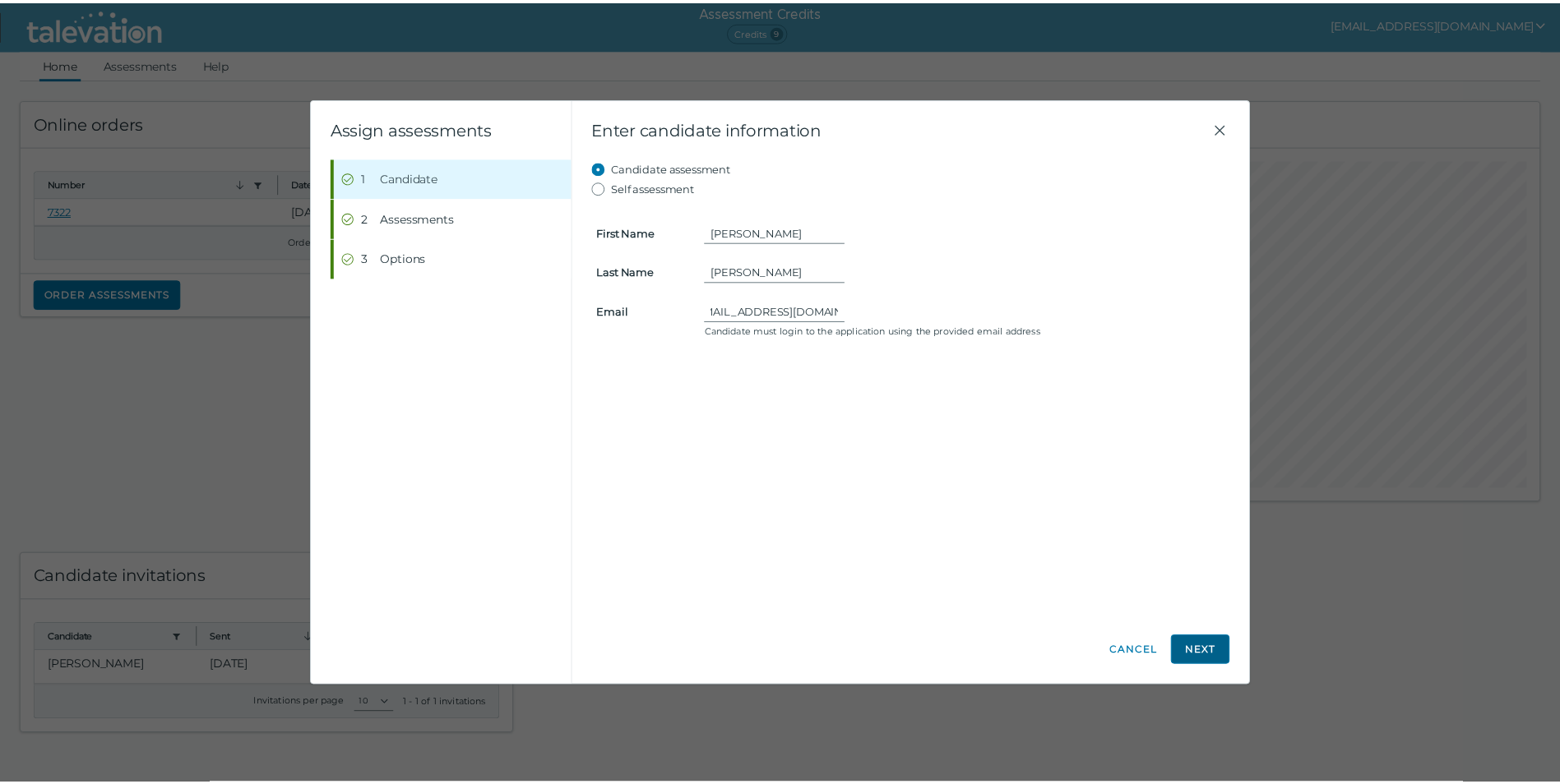
scroll to position [0, 0]
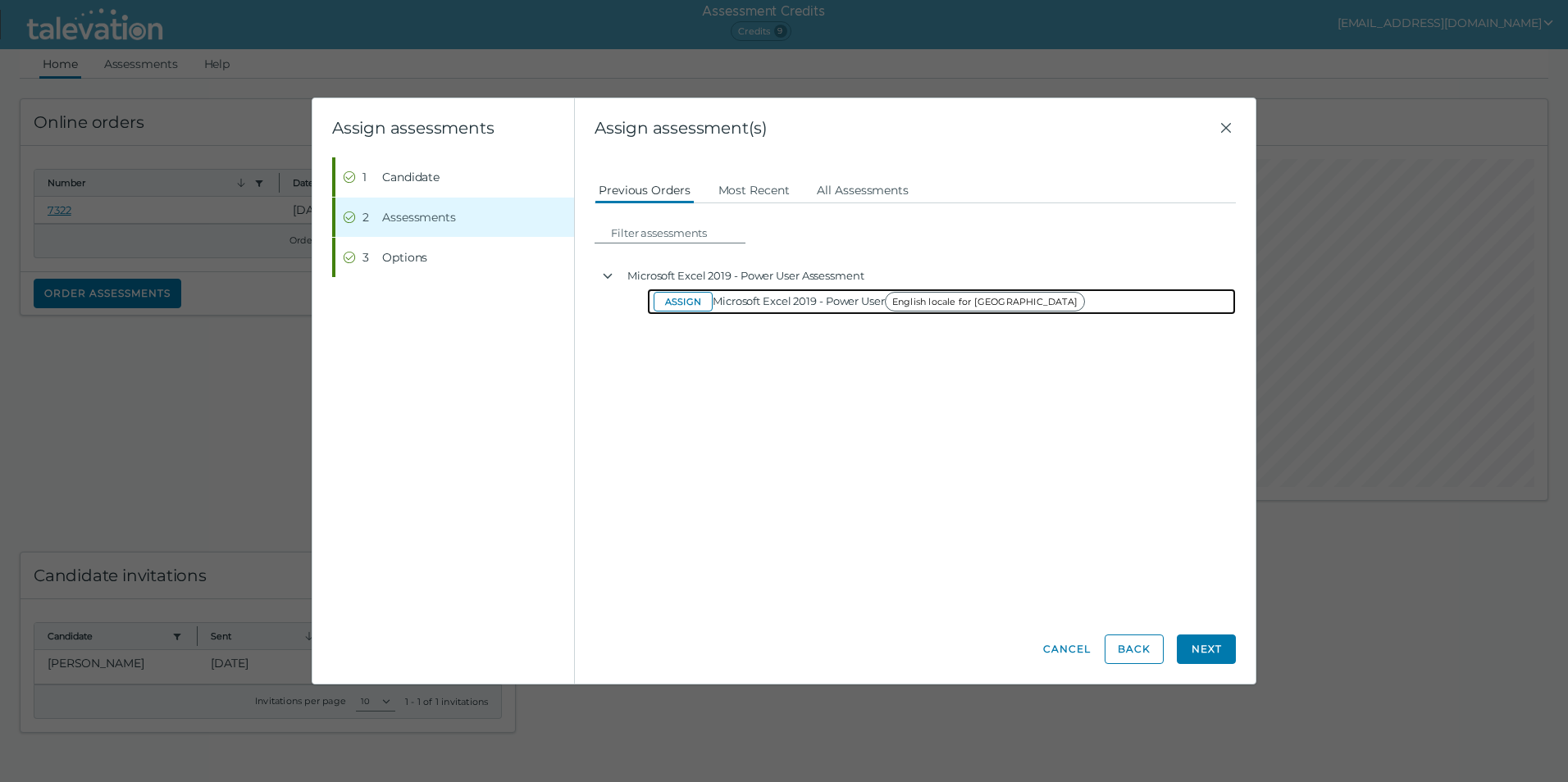
click at [694, 303] on button "Assign" at bounding box center [683, 301] width 59 height 19
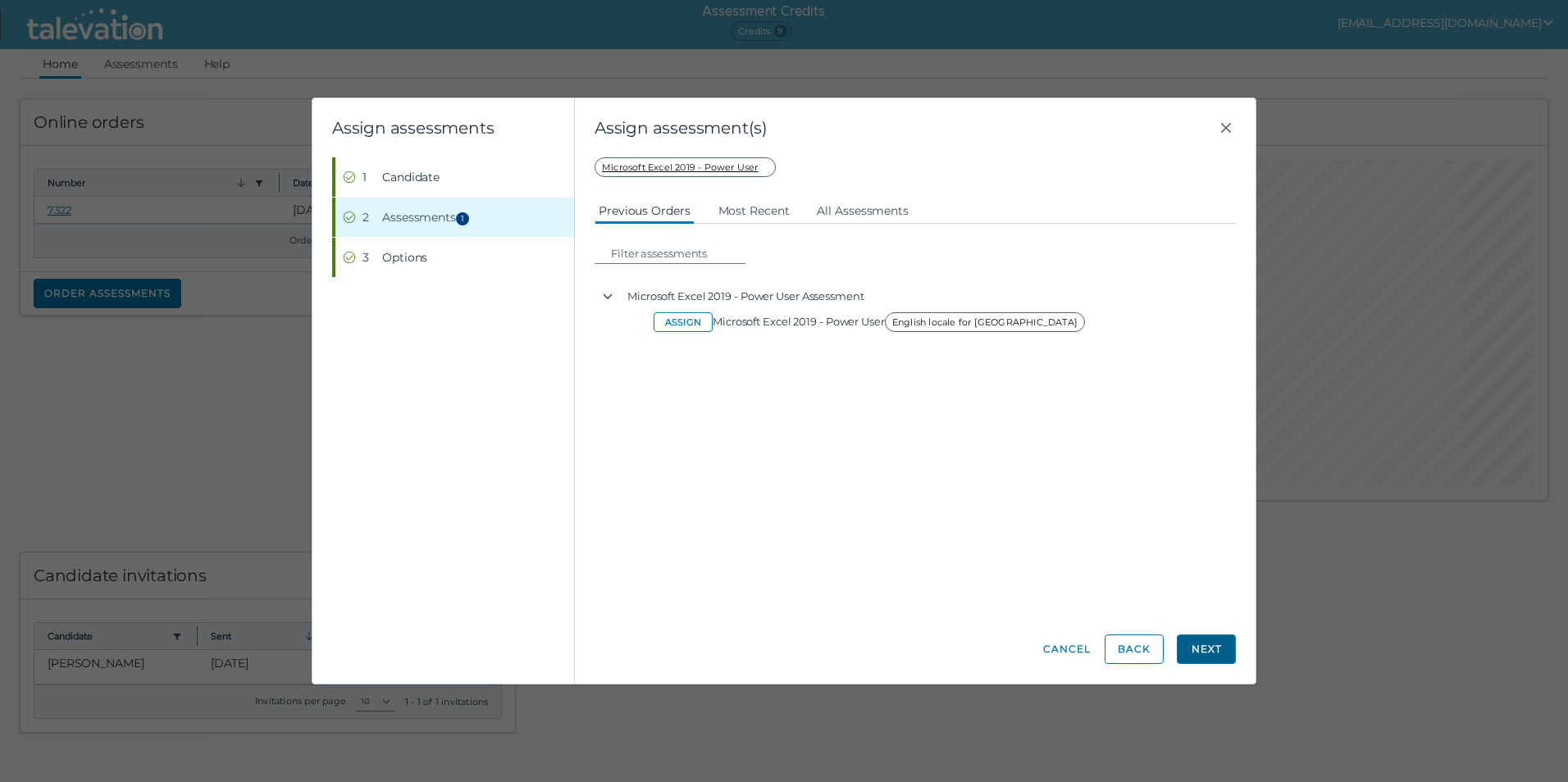
click at [1212, 645] on button "Next" at bounding box center [1207, 648] width 59 height 29
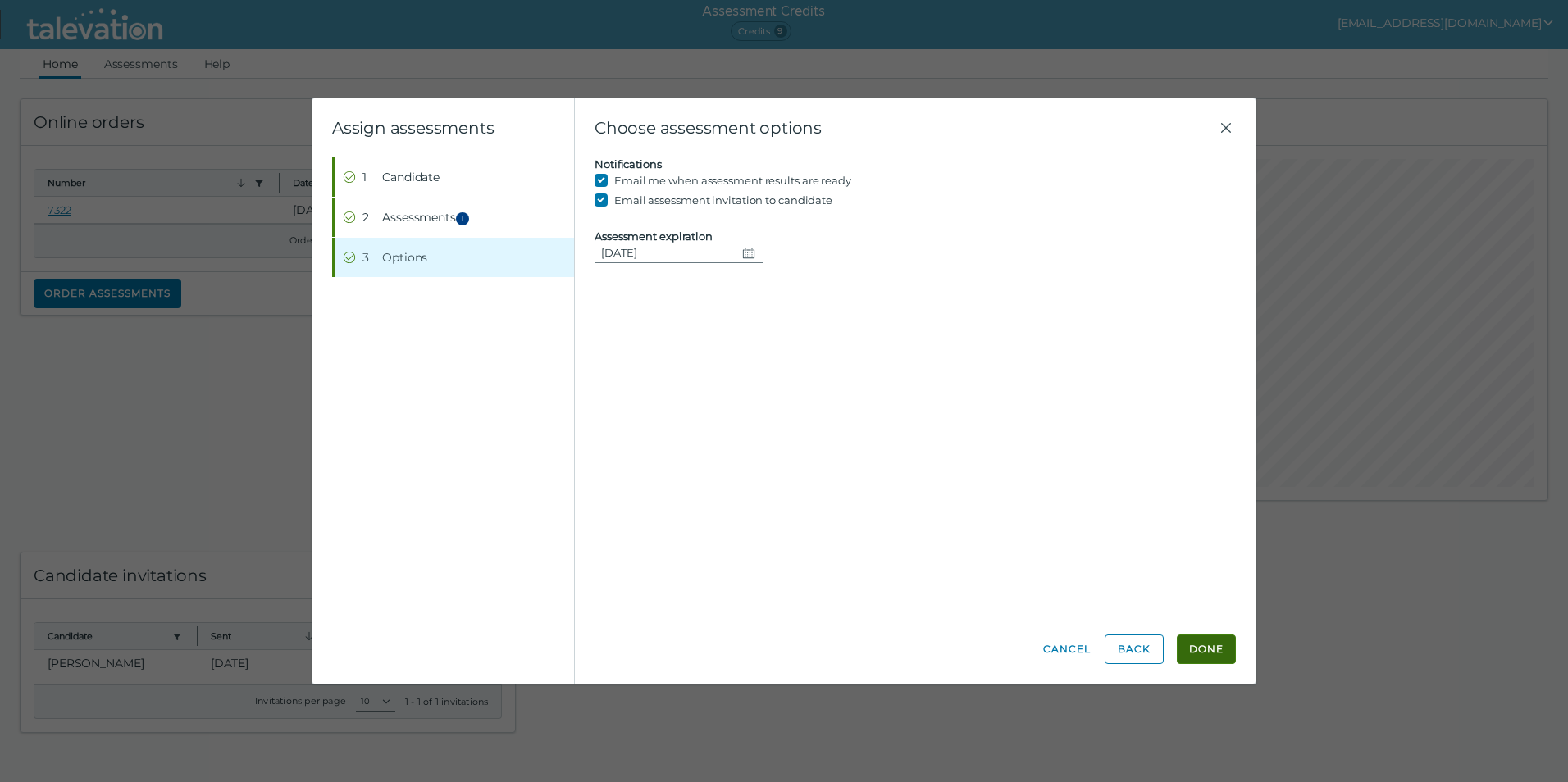
click at [1200, 654] on button "Done" at bounding box center [1207, 648] width 59 height 29
